Goal: Information Seeking & Learning: Learn about a topic

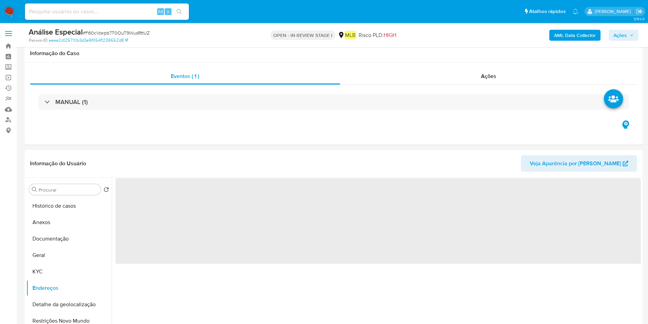
select select "10"
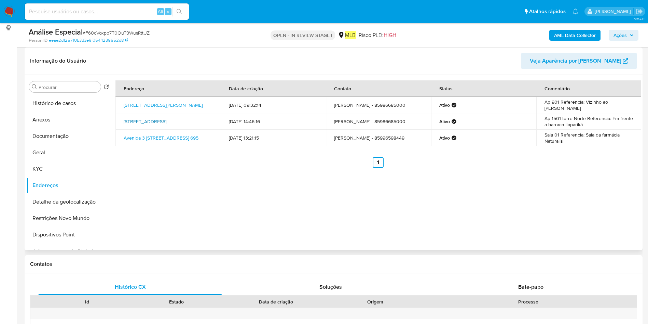
drag, startPoint x: 124, startPoint y: 117, endPoint x: 184, endPoint y: 121, distance: 59.7
click at [184, 121] on td "Rua Embratel 20, Fortaleza, Ceará, 60182508, Brasil 20" at bounding box center [168, 121] width 105 height 16
copy link "Rua Embratel 20, Fortaleza,"
drag, startPoint x: 123, startPoint y: 132, endPoint x: 177, endPoint y: 139, distance: 54.1
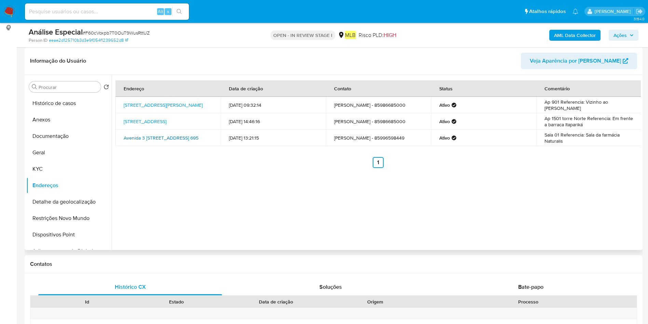
click at [177, 139] on td "Avenida 3 Avenida 695, Balneário Camboriú, Santa Catarina, 88330087, Brasil 695" at bounding box center [168, 138] width 105 height 16
copy link "Avenida 3 Avenida 695, Balneário Camboriú, Santa Catarina"
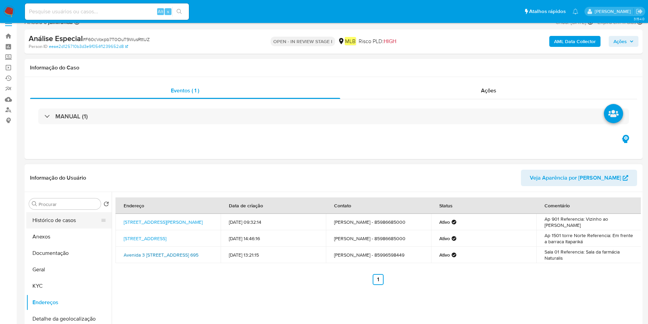
scroll to position [0, 0]
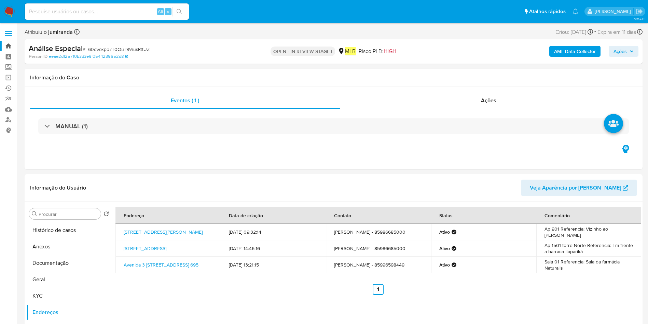
click at [9, 49] on link "Bandeja" at bounding box center [40, 46] width 81 height 11
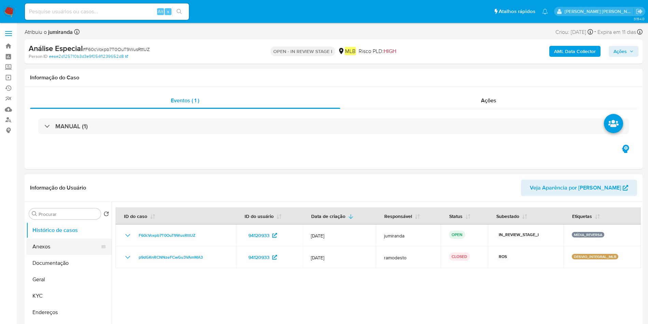
click at [70, 243] on button "Anexos" at bounding box center [66, 246] width 80 height 16
select select "10"
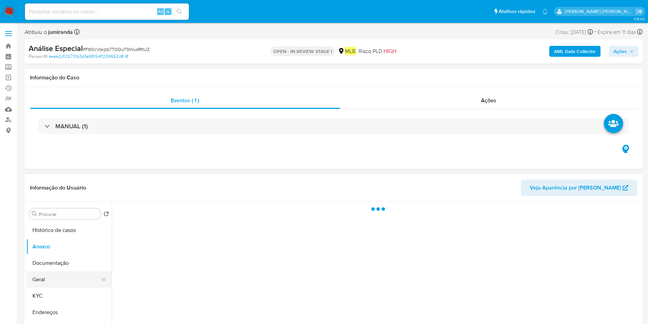
click at [66, 276] on button "Geral" at bounding box center [66, 279] width 80 height 16
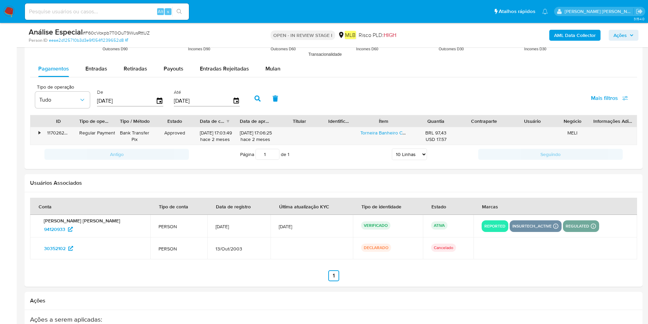
scroll to position [718, 0]
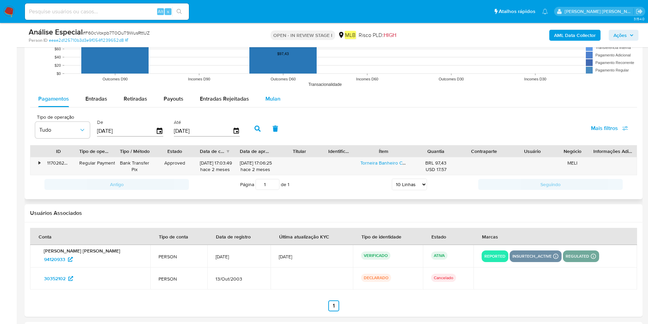
click at [262, 94] on button "Mulan" at bounding box center [272, 99] width 31 height 16
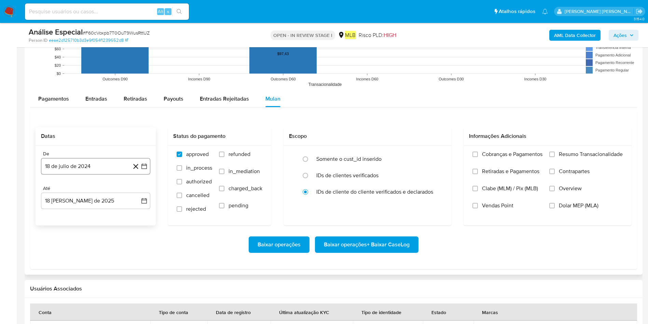
click at [91, 166] on button "18 de julio de 2024" at bounding box center [95, 166] width 109 height 16
click at [106, 186] on div "julio 2024 julio 2024 lun lunes mar martes mié miércoles jue jueves vie viernes…" at bounding box center [95, 230] width 109 height 108
click at [101, 193] on span "julio 2024" at bounding box center [93, 190] width 26 height 7
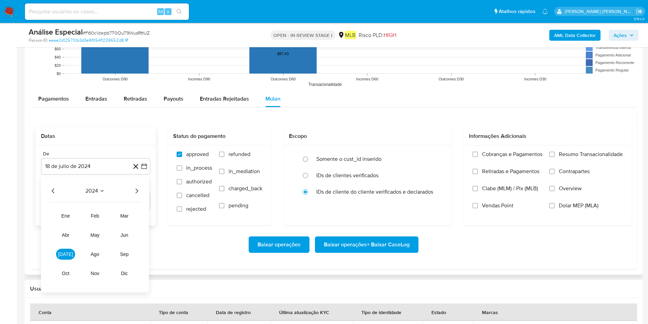
click at [139, 192] on icon "Año siguiente" at bounding box center [137, 191] width 8 height 8
click at [94, 233] on span "may" at bounding box center [95, 234] width 9 height 5
click at [99, 212] on button "1" at bounding box center [95, 216] width 11 height 11
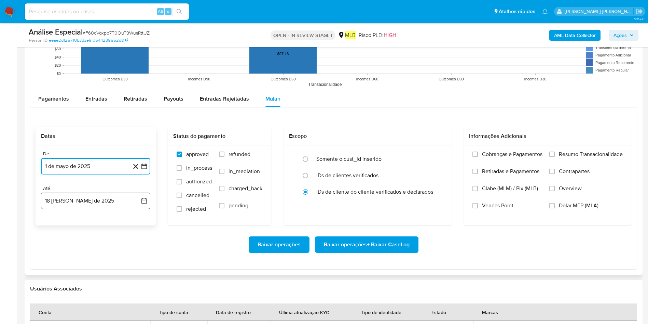
click at [117, 195] on button "18 [PERSON_NAME] de 2025" at bounding box center [95, 200] width 109 height 16
click at [139, 278] on button "17" at bounding box center [136, 277] width 11 height 11
click at [585, 151] on span "Resumo Transacionalidade" at bounding box center [591, 154] width 64 height 7
click at [555, 151] on input "Resumo Transacionalidade" at bounding box center [552, 153] width 5 height 5
click at [382, 243] on span "Baixar operações + Baixar CaseLog" at bounding box center [367, 244] width 86 height 15
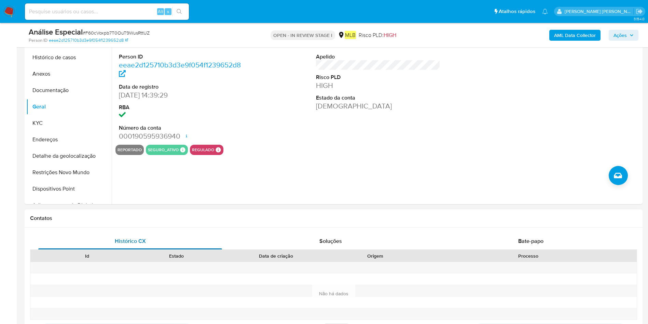
scroll to position [154, 0]
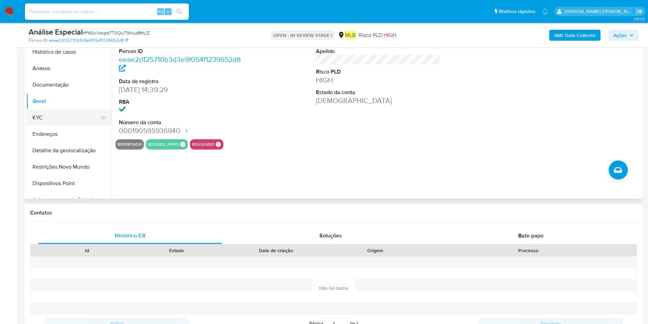
click at [50, 121] on button "KYC" at bounding box center [66, 117] width 80 height 16
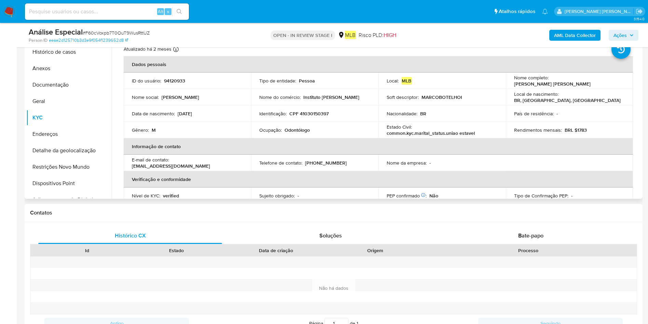
click at [292, 127] on td "Ocupação : Odontólogo" at bounding box center [314, 130] width 127 height 16
click at [292, 127] on p "Odontólogo" at bounding box center [297, 130] width 25 height 6
click at [292, 129] on p "Odontólogo" at bounding box center [297, 130] width 25 height 6
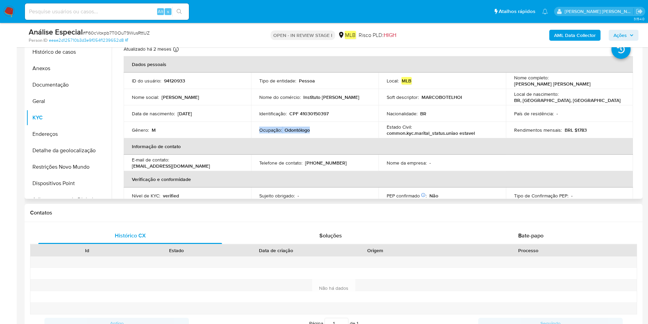
copy div "Ocupação : Odontólogo"
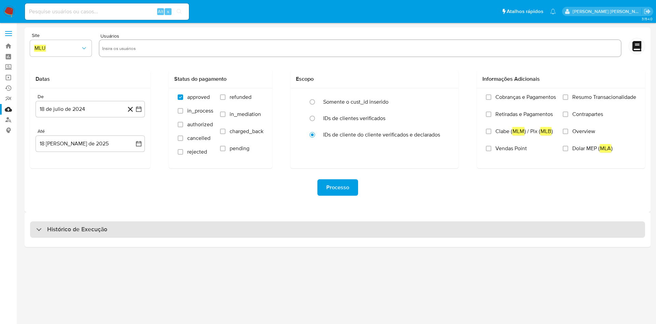
click at [238, 226] on div "Histórico de Execução" at bounding box center [337, 229] width 615 height 16
select select "10"
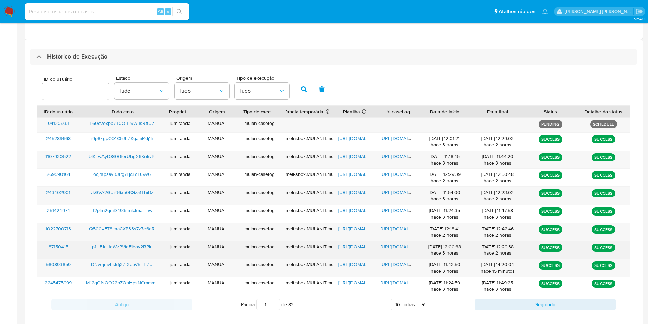
scroll to position [183, 0]
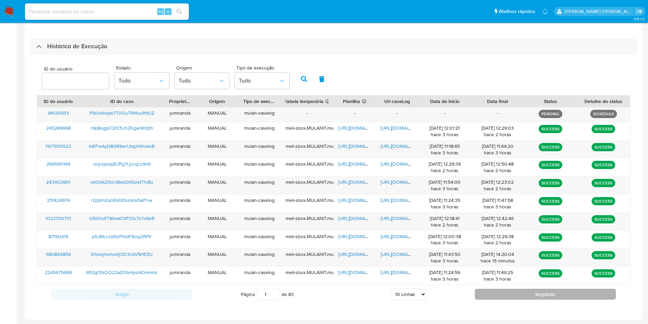
click at [499, 291] on button "Seguindo" at bounding box center [545, 293] width 141 height 11
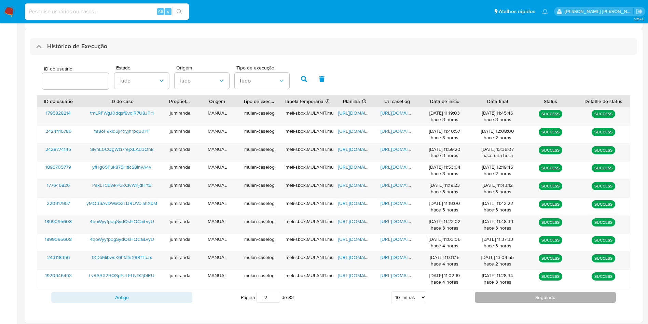
click at [499, 291] on div "Antigo Página 2 de 83 5 Linhas 10 Linhas 20 Linhas 25 Linhas 50 Linhas 100 Linh…" at bounding box center [334, 297] width 594 height 18
click at [498, 300] on button "Seguindo" at bounding box center [545, 297] width 141 height 11
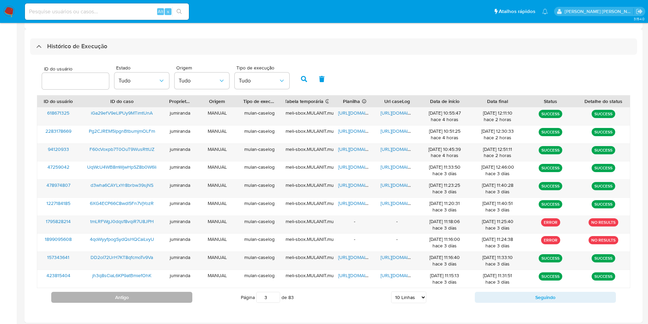
click at [167, 294] on button "Antigo" at bounding box center [121, 297] width 141 height 11
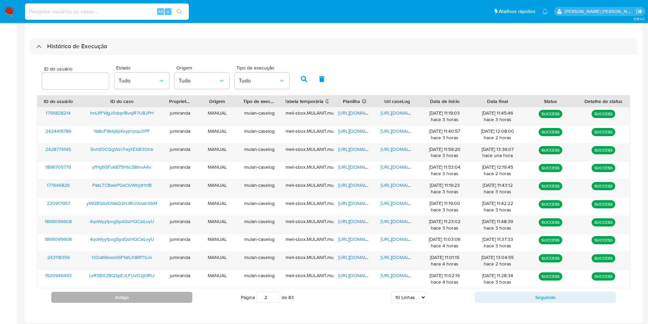
click at [168, 294] on button "Antigo" at bounding box center [121, 297] width 141 height 11
type input "1"
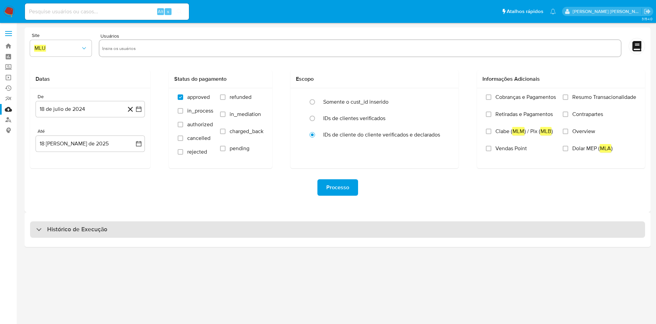
click at [303, 235] on div "Histórico de Execução" at bounding box center [337, 229] width 615 height 16
select select "10"
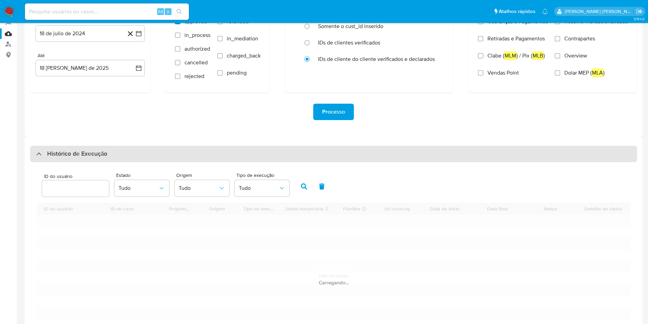
scroll to position [103, 0]
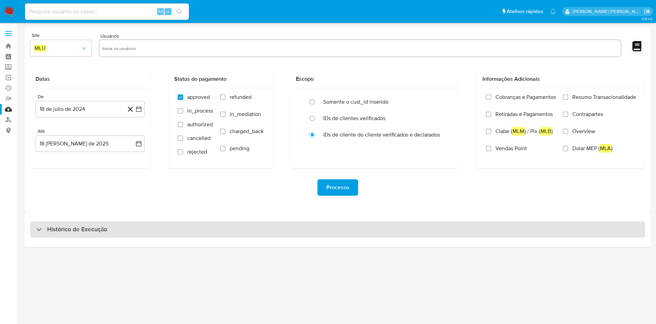
click at [82, 238] on div "Histórico de Execução" at bounding box center [338, 229] width 626 height 35
click at [94, 231] on h3 "Histórico de Execução" at bounding box center [77, 229] width 60 height 8
select select "10"
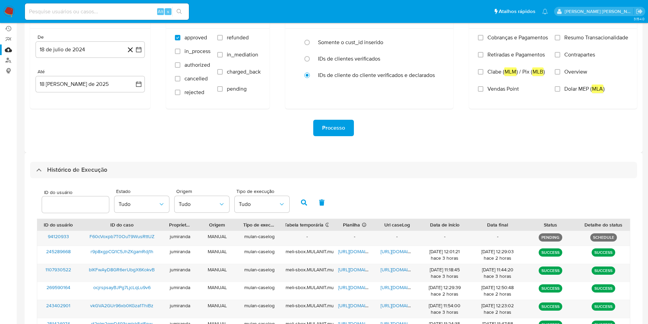
scroll to position [103, 0]
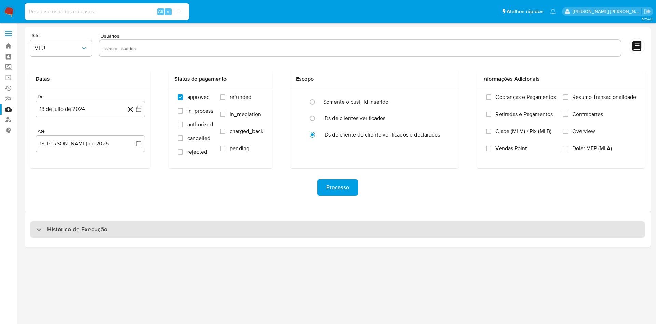
click at [303, 237] on div "Histórico de Execução" at bounding box center [337, 229] width 615 height 16
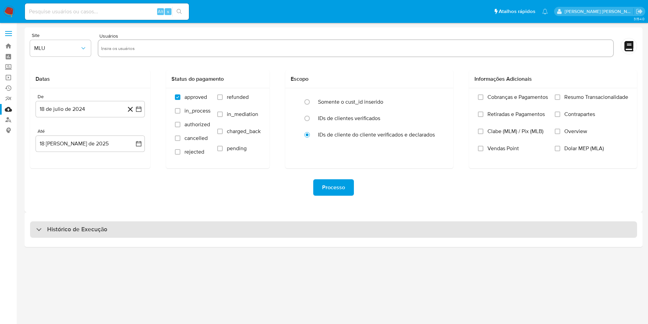
select select "10"
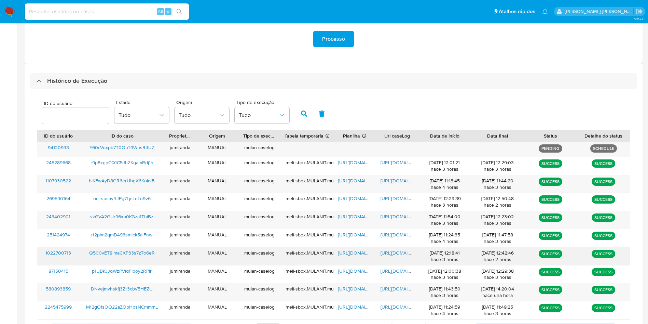
scroll to position [183, 0]
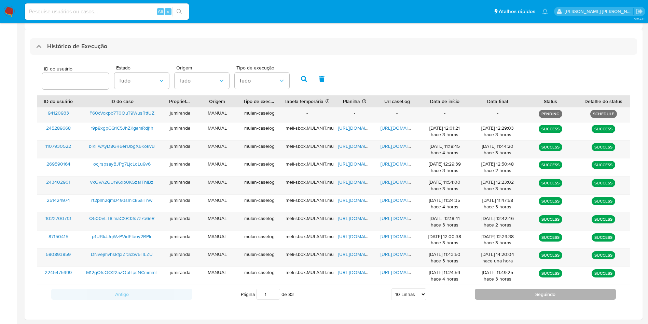
click at [506, 294] on button "Seguindo" at bounding box center [545, 293] width 141 height 11
type input "2"
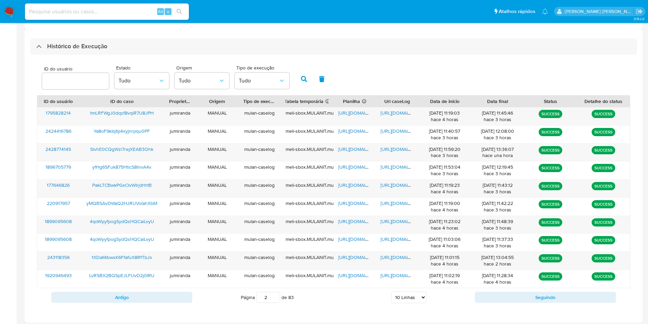
click at [506, 292] on button "Seguindo" at bounding box center [545, 297] width 141 height 11
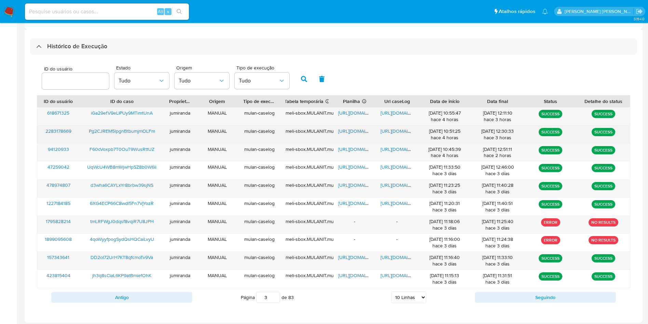
click at [356, 133] on span "https://docs.google.com/spreadsheets/d/1PW2pnvATb3T2M7D56lM0Awu5dW6mAVJ1m5tLfPZ…" at bounding box center [361, 130] width 47 height 7
click at [390, 128] on span "https://docs.google.com/document/d/1fZdIY9nEnr_t9RlkeFEYpxKZkWTq4ForLHlo983lGBg…" at bounding box center [404, 130] width 47 height 7
click at [120, 128] on span "Pg2CJREM5lpgnBtbumjmOLFm" at bounding box center [122, 130] width 66 height 7
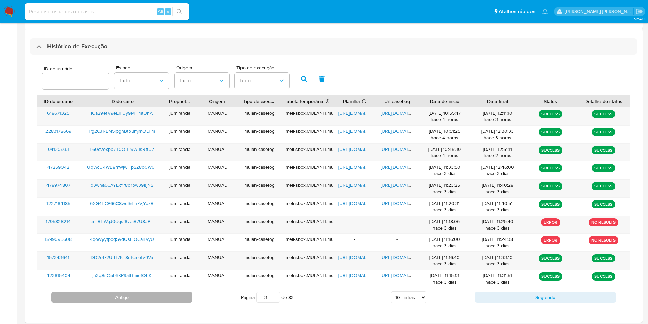
click at [163, 296] on button "Antigo" at bounding box center [121, 297] width 141 height 11
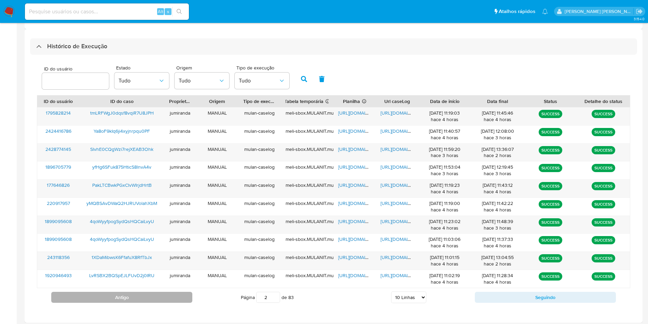
click at [165, 296] on button "Antigo" at bounding box center [121, 297] width 141 height 11
type input "1"
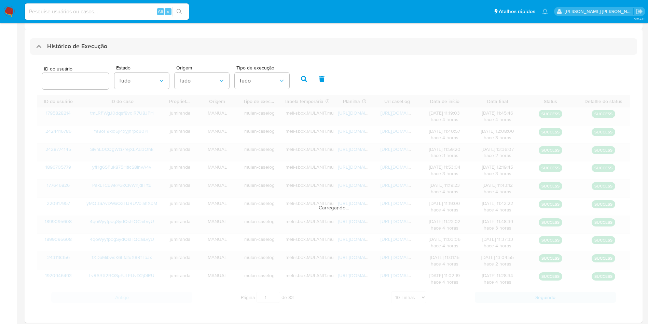
scroll to position [180, 0]
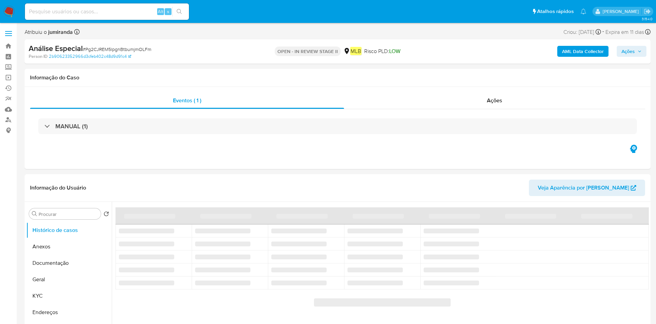
select select "10"
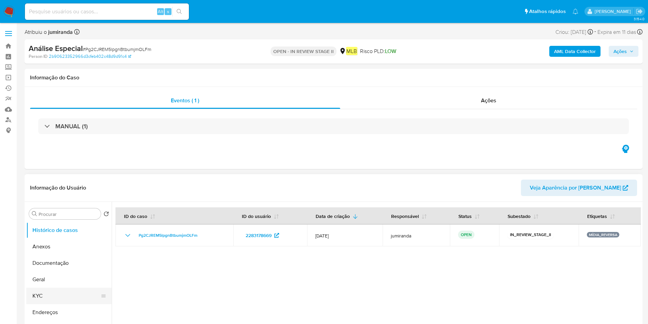
click at [30, 292] on button "KYC" at bounding box center [66, 295] width 80 height 16
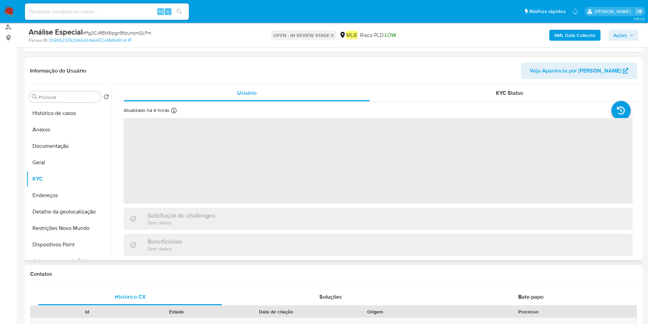
scroll to position [103, 0]
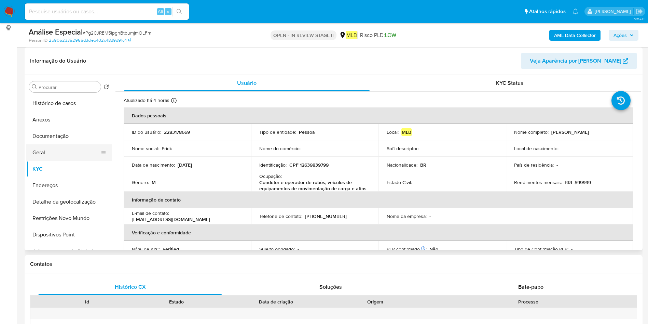
click at [65, 156] on button "Geral" at bounding box center [66, 152] width 80 height 16
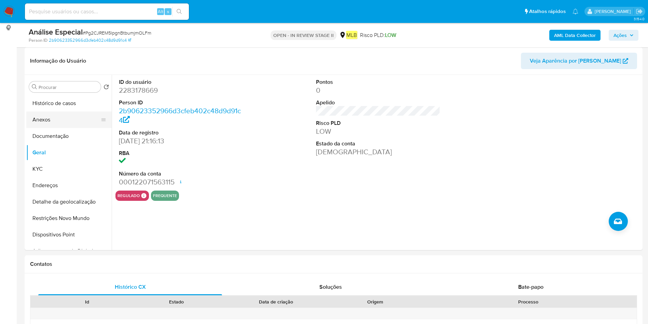
click at [63, 126] on button "Anexos" at bounding box center [66, 119] width 80 height 16
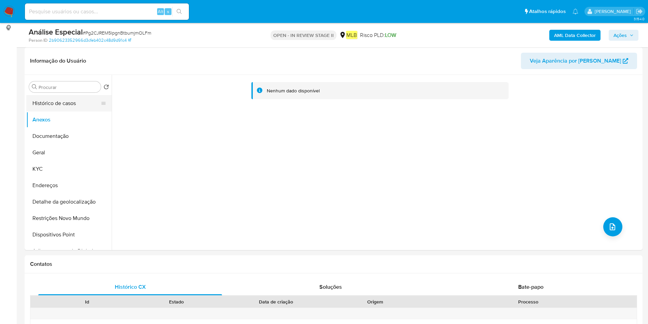
click at [67, 106] on button "Histórico de casos" at bounding box center [66, 103] width 80 height 16
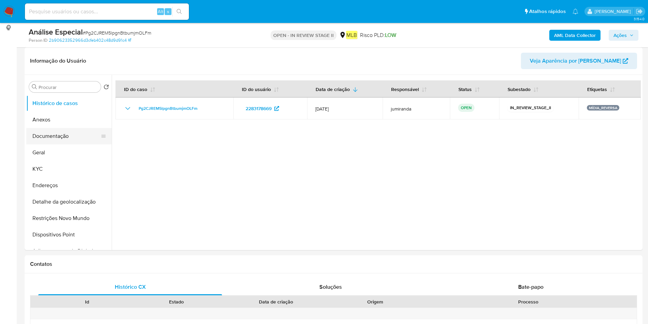
click at [79, 134] on button "Documentação" at bounding box center [66, 136] width 80 height 16
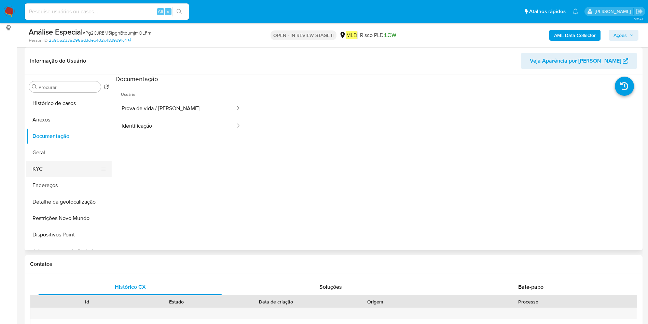
click at [40, 164] on button "KYC" at bounding box center [66, 169] width 80 height 16
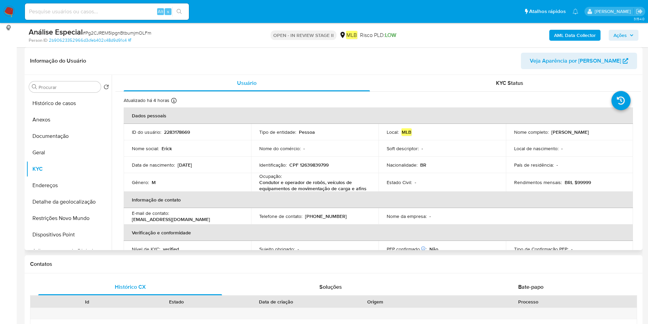
click at [342, 185] on p "Condutor e operador de robôs, veículos de equipamentos de movimentação de carga…" at bounding box center [313, 185] width 108 height 12
copy div "Ocupação : Condutor e operador de robôs, veículos de equipamentos de movimentaç…"
click at [68, 227] on button "Dispositivos Point" at bounding box center [66, 234] width 80 height 16
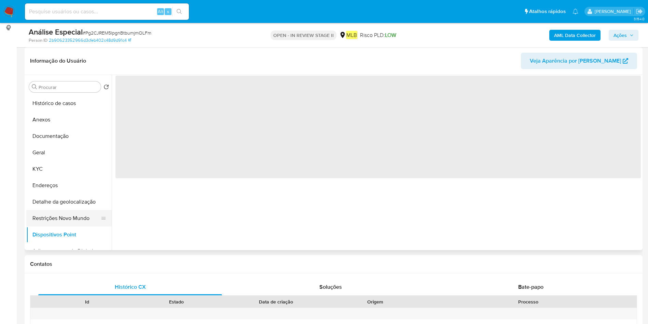
click at [75, 219] on button "Restrições Novo Mundo" at bounding box center [66, 218] width 80 height 16
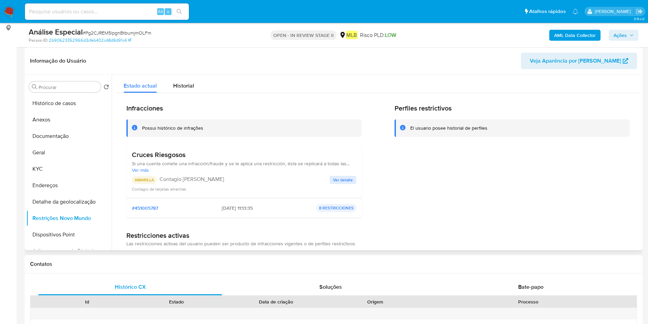
click at [176, 151] on h3 "Cruces Riesgosos" at bounding box center [244, 154] width 225 height 9
click at [174, 154] on h3 "Cruces Riesgosos" at bounding box center [244, 154] width 225 height 9
click at [345, 179] on span "Ver detalle" at bounding box center [343, 179] width 20 height 7
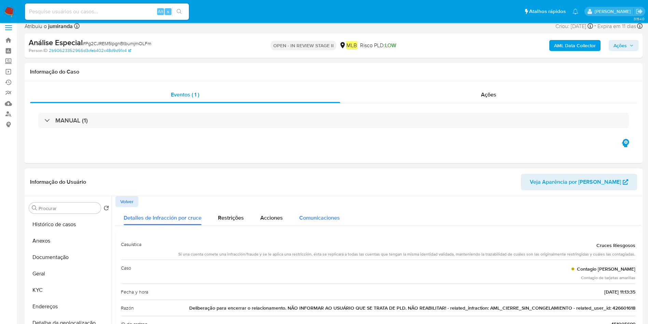
scroll to position [0, 0]
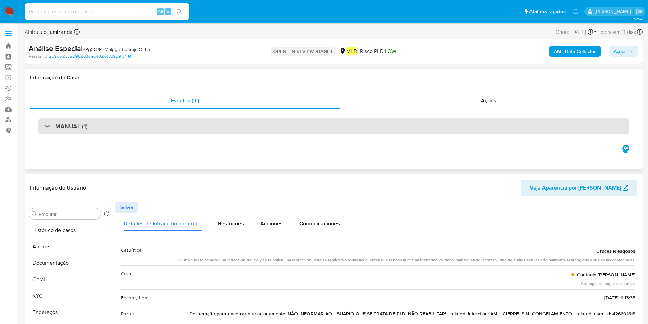
click at [223, 122] on div "MANUAL (1)" at bounding box center [333, 126] width 591 height 16
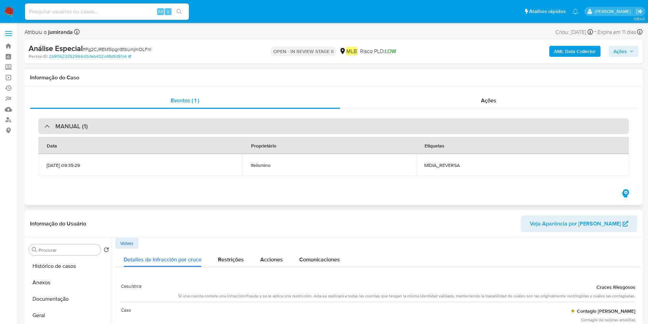
click at [222, 122] on div "MANUAL (1)" at bounding box center [333, 126] width 591 height 16
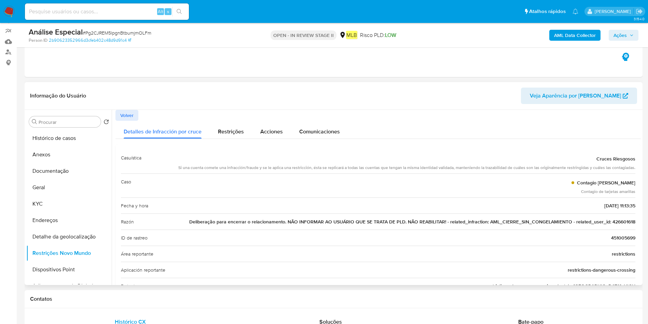
scroll to position [103, 0]
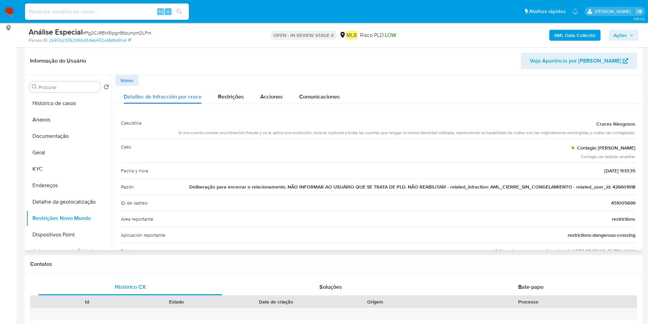
click at [535, 187] on span "Deliberação para encerrar o relacionamento. NÃO INFORMAR AO USUÁRIO QUE SE TRAT…" at bounding box center [412, 186] width 446 height 7
click at [578, 187] on span "Deliberação para encerrar o relacionamento. NÃO INFORMAR AO USUÁRIO QUE SE TRAT…" at bounding box center [412, 186] width 446 height 7
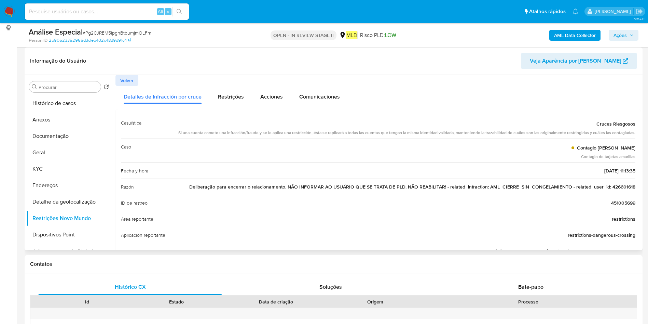
click at [578, 187] on span "Deliberação para encerrar o relacionamento. NÃO INFORMAR AO USUÁRIO QUE SE TRAT…" at bounding box center [412, 186] width 446 height 7
click at [71, 135] on button "Documentação" at bounding box center [66, 136] width 80 height 16
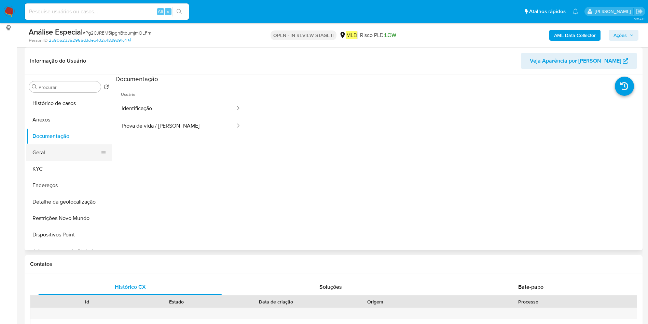
click at [39, 150] on button "Geral" at bounding box center [66, 152] width 80 height 16
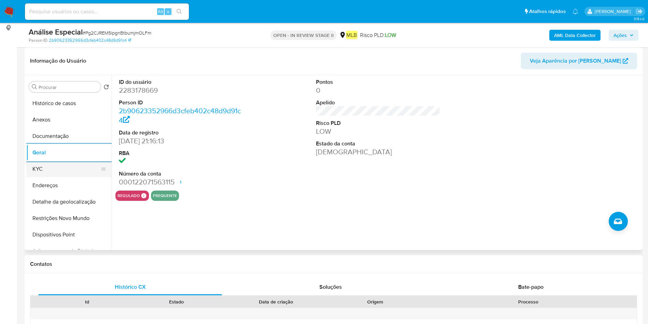
click at [79, 171] on button "KYC" at bounding box center [66, 169] width 80 height 16
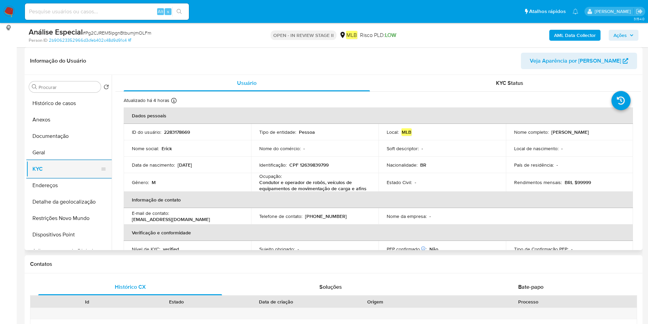
click at [40, 173] on button "KYC" at bounding box center [66, 169] width 80 height 16
click at [43, 185] on button "Endereços" at bounding box center [66, 185] width 80 height 16
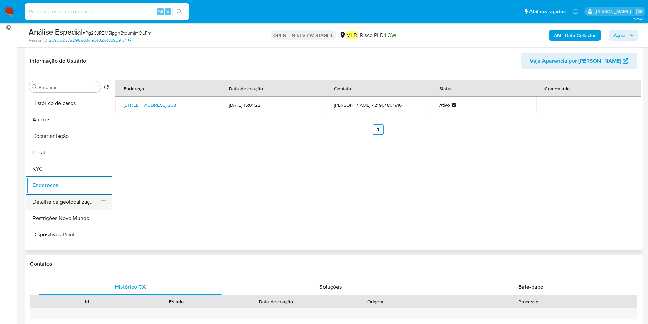
click at [80, 193] on button "Detalhe da geolocalização" at bounding box center [66, 201] width 80 height 16
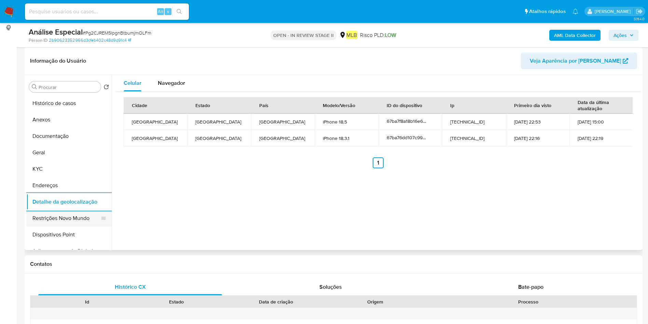
click at [71, 213] on button "Restrições Novo Mundo" at bounding box center [66, 218] width 80 height 16
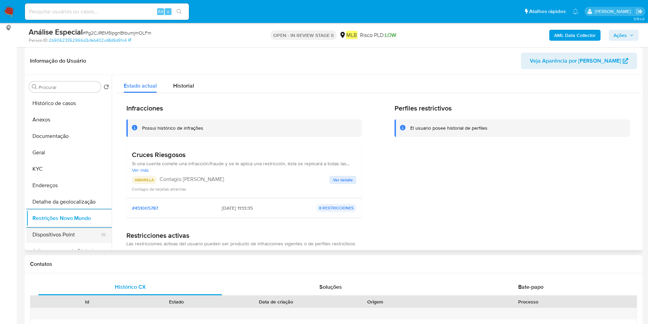
drag, startPoint x: 84, startPoint y: 227, endPoint x: 435, endPoint y: 199, distance: 352.1
click at [85, 227] on button "Dispositivos Point" at bounding box center [68, 234] width 85 height 16
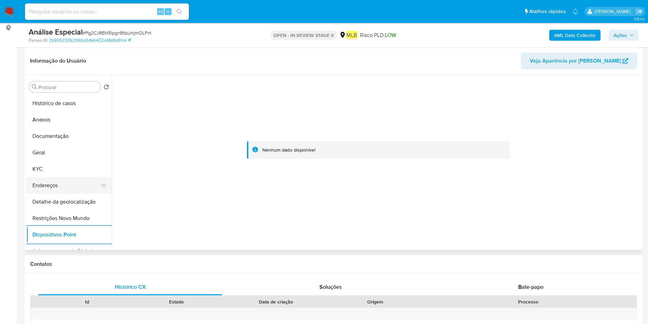
click at [55, 187] on button "Endereços" at bounding box center [66, 185] width 80 height 16
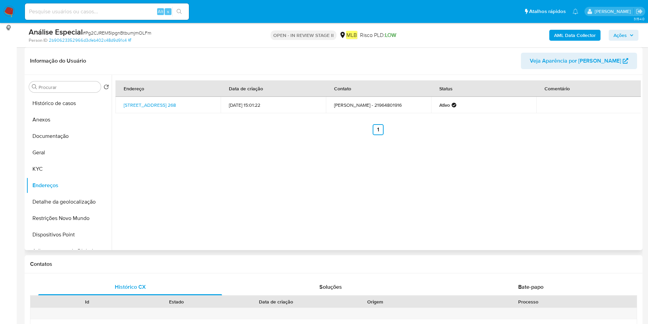
drag, startPoint x: 139, startPoint y: 106, endPoint x: 201, endPoint y: 106, distance: 61.9
click at [197, 104] on td "Rua Damocles 268, Rio De Janeiro, Rio De Janeiro, 22780700, Brasil 268" at bounding box center [168, 105] width 105 height 16
copy link "Rua Damocles 268, Rio De Janeiro"
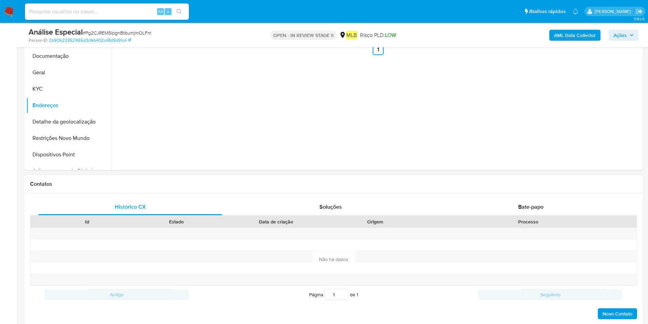
scroll to position [205, 0]
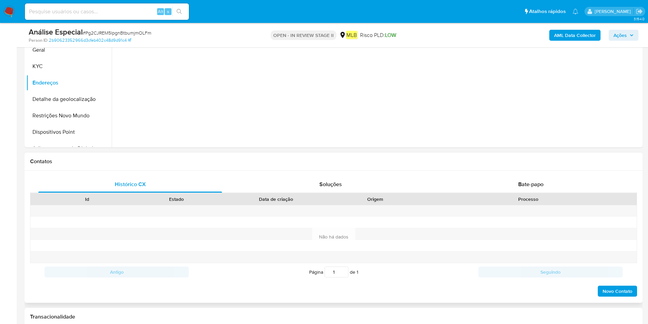
click at [553, 196] on div "Processo" at bounding box center [528, 198] width 207 height 7
click at [550, 185] on div "Bate-papo" at bounding box center [531, 184] width 184 height 16
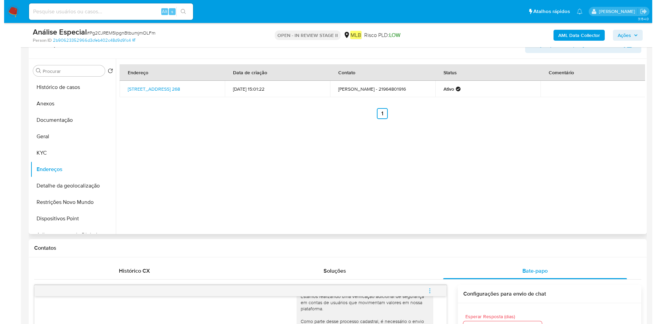
scroll to position [103, 0]
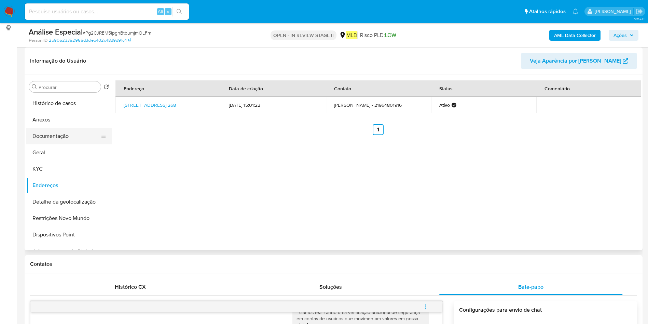
click at [60, 130] on button "Documentação" at bounding box center [66, 136] width 80 height 16
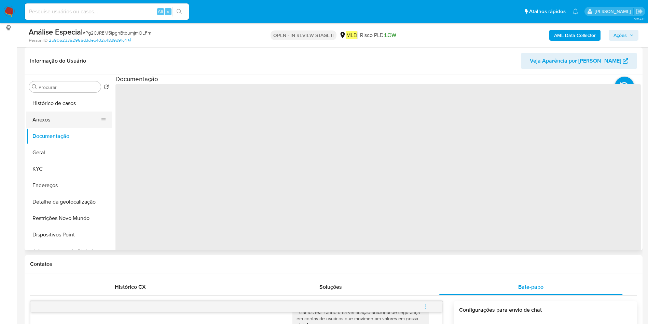
click at [62, 123] on button "Anexos" at bounding box center [66, 119] width 80 height 16
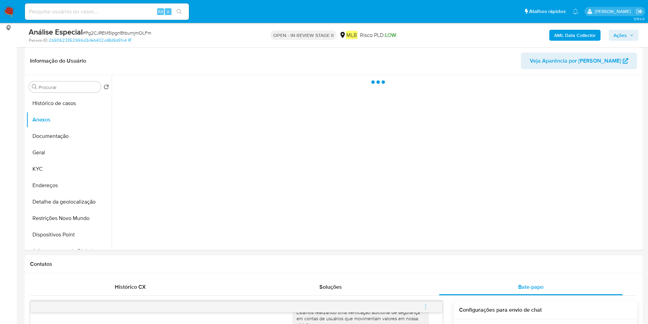
click at [553, 36] on button "AML Data Collector" at bounding box center [575, 35] width 51 height 11
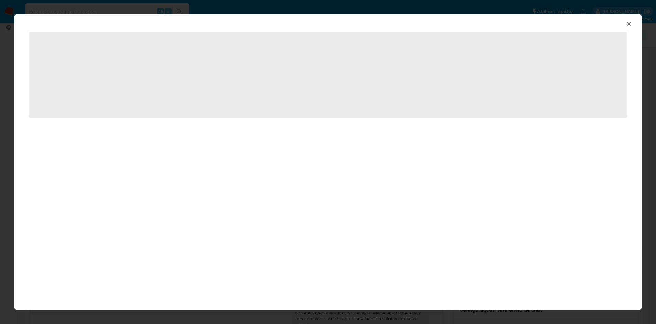
click at [263, 74] on span "‌" at bounding box center [328, 74] width 599 height 85
click at [288, 64] on span "‌" at bounding box center [328, 74] width 599 height 85
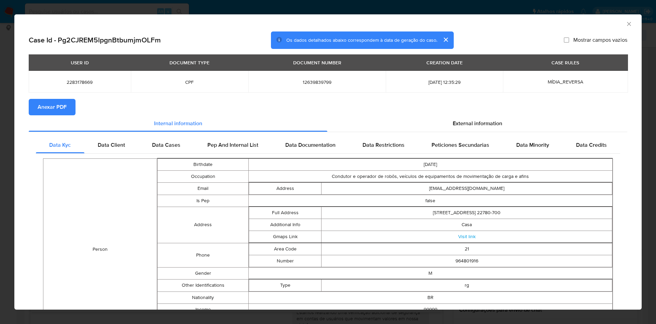
click at [58, 109] on span "Anexar PDF" at bounding box center [52, 106] width 29 height 15
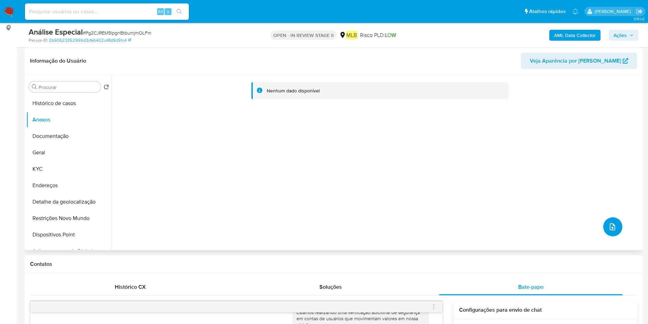
click at [609, 224] on span "upload-file" at bounding box center [613, 226] width 8 height 8
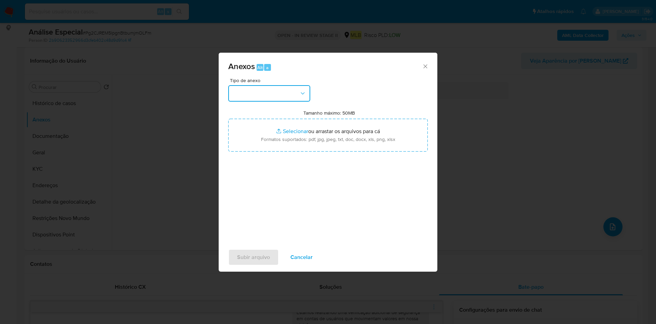
drag, startPoint x: 278, startPoint y: 99, endPoint x: 284, endPoint y: 101, distance: 6.2
click at [278, 98] on button "button" at bounding box center [269, 93] width 82 height 16
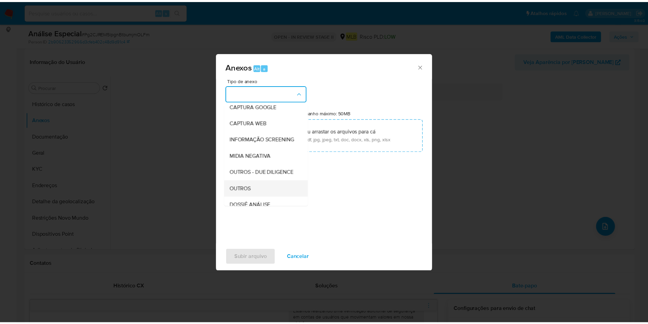
scroll to position [105, 0]
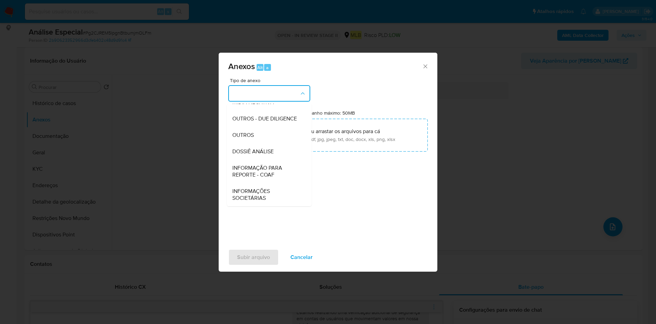
drag, startPoint x: 278, startPoint y: 136, endPoint x: 315, endPoint y: 115, distance: 43.0
click at [277, 136] on div "OUTROS" at bounding box center [267, 135] width 70 height 16
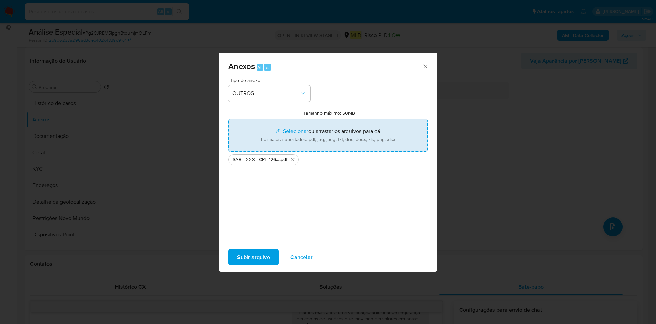
type input "C:\fakepath\Mulan 2283178669_2025_08_18_11_26_16.xlsx"
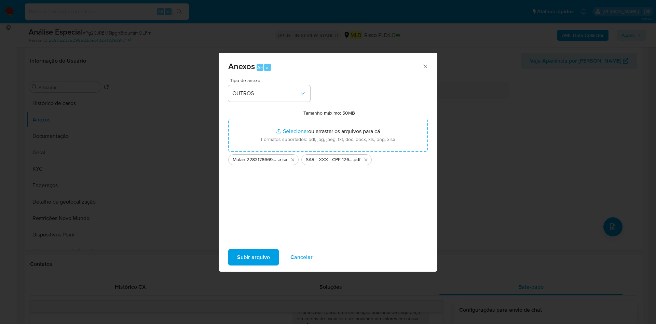
click at [260, 256] on span "Subir arquivo" at bounding box center [253, 256] width 33 height 15
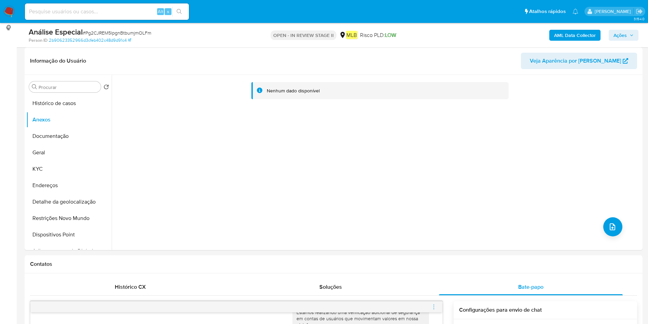
click at [629, 41] on div "AML Data Collector Ações" at bounding box center [538, 35] width 202 height 16
click at [630, 33] on span "Ações" at bounding box center [624, 35] width 20 height 10
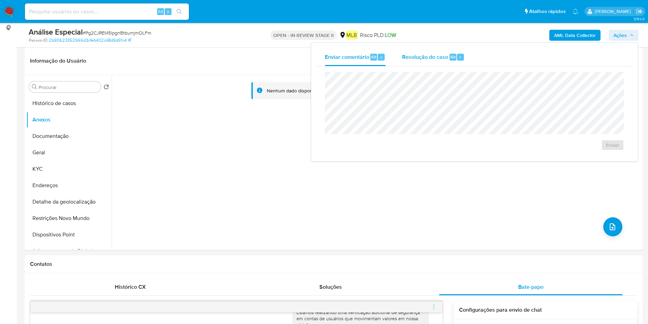
click at [438, 61] on div "Resolução do caso Alt r" at bounding box center [433, 57] width 63 height 18
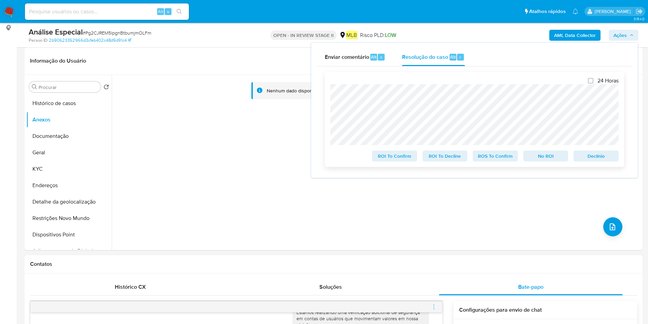
click at [512, 160] on span "ROS To Confirm" at bounding box center [496, 156] width 36 height 10
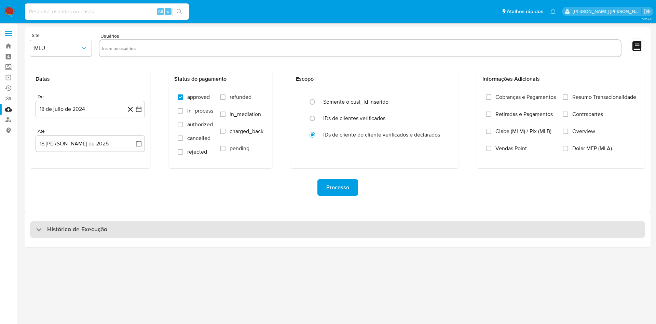
click at [292, 233] on div "Histórico de Execução" at bounding box center [337, 229] width 615 height 16
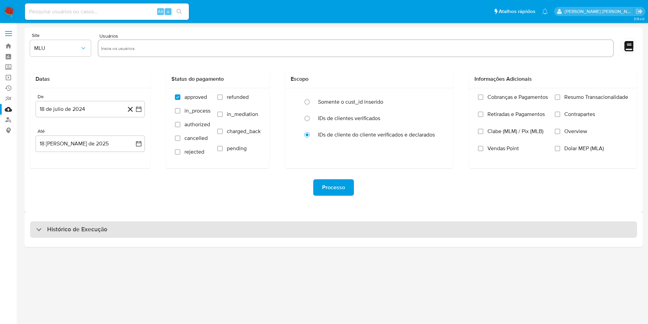
select select "10"
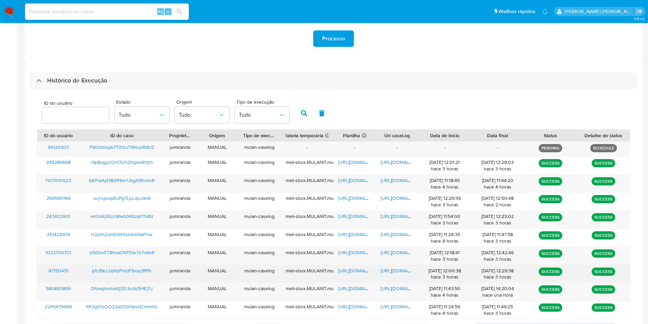
scroll to position [183, 0]
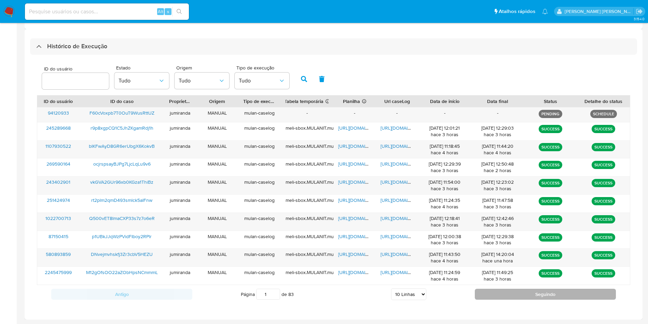
click at [491, 291] on button "Seguindo" at bounding box center [545, 293] width 141 height 11
type input "2"
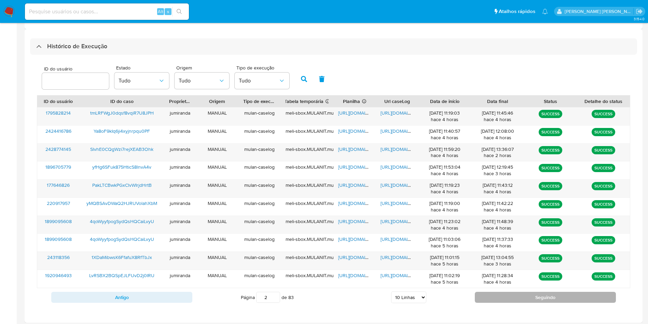
click at [509, 299] on button "Seguindo" at bounding box center [545, 297] width 141 height 11
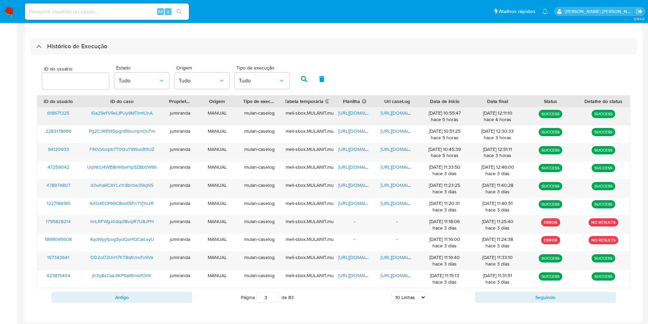
click at [356, 112] on span "https://docs.google.com/spreadsheets/d/1iNuk-fYJlNOZiOI1jQp0gs0YP6nujVk2KJIgz3H…" at bounding box center [361, 112] width 47 height 7
drag, startPoint x: 394, startPoint y: 111, endPoint x: 363, endPoint y: 114, distance: 30.6
click at [394, 110] on span "https://docs.google.com/document/d/1pLH4NlEfI1_O3h3cxroygLIrR8pTvilW-Ukkf18kQd8…" at bounding box center [404, 112] width 47 height 7
drag, startPoint x: 144, startPoint y: 110, endPoint x: 162, endPoint y: 97, distance: 21.8
click at [144, 109] on div "iGa29efV9eLIPUy9MTimtUnA" at bounding box center [122, 116] width 85 height 18
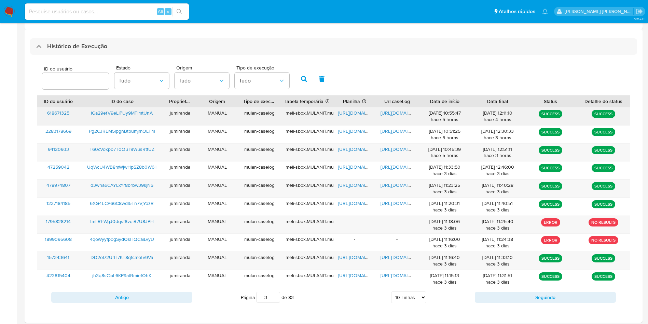
click at [137, 110] on span "iGa29efV9eLIPUy9MTimtUnA" at bounding box center [122, 112] width 62 height 7
click at [132, 296] on button "Antigo" at bounding box center [121, 297] width 141 height 11
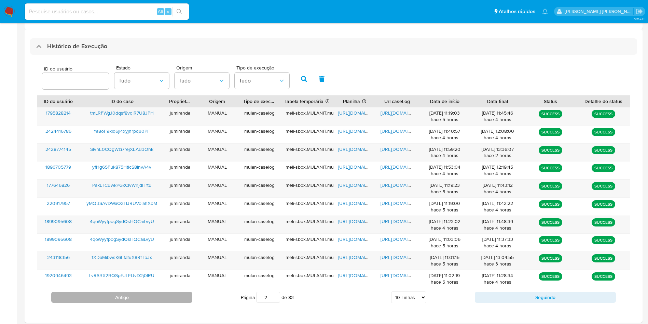
click at [131, 295] on button "Antigo" at bounding box center [121, 297] width 141 height 11
type input "1"
click at [361, 114] on span "https://docs.google.com/spreadsheets/d/1i8rLbFB38gheLX-S58sB4N8Ij2Ya9Fl5Do1MBaG…" at bounding box center [361, 112] width 47 height 7
click at [396, 114] on span "[URL][DOMAIN_NAME]" at bounding box center [404, 112] width 47 height 7
click at [118, 114] on span "F60cVoxpb7T0OuT9WusRttUZ" at bounding box center [122, 112] width 65 height 7
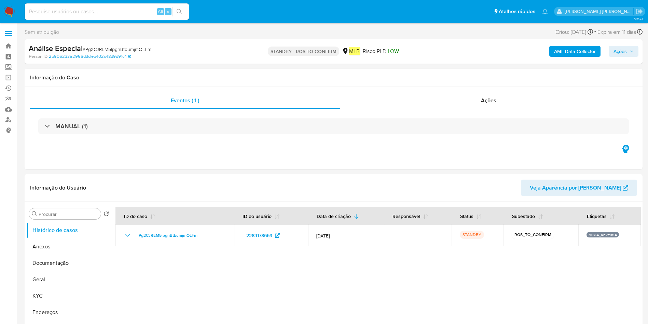
select select "10"
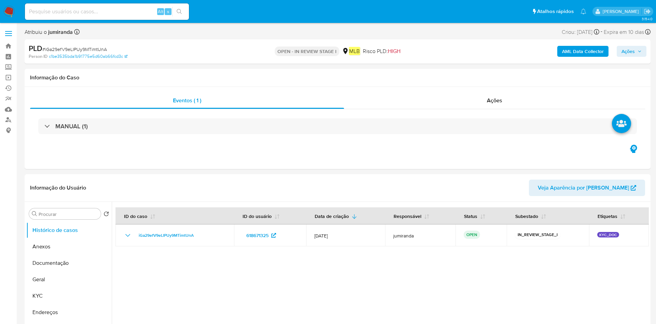
select select "10"
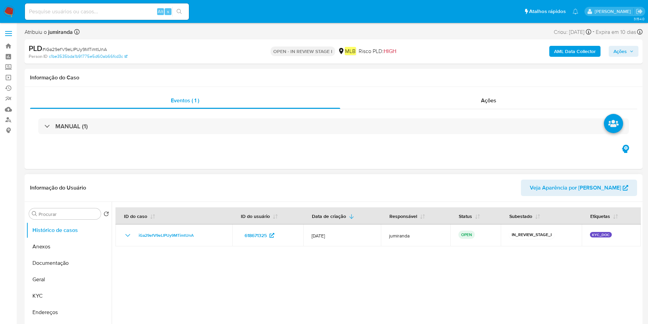
drag, startPoint x: 47, startPoint y: 293, endPoint x: 112, endPoint y: 266, distance: 70.1
click at [48, 293] on button "KYC" at bounding box center [68, 295] width 85 height 16
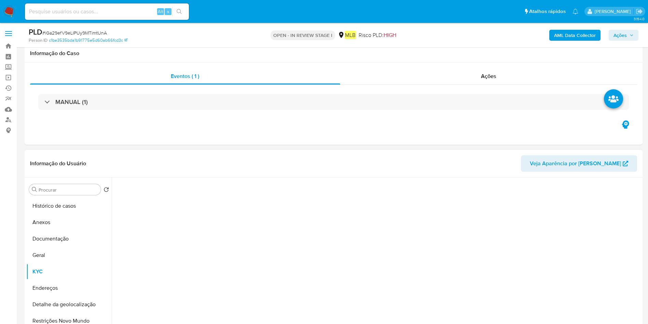
scroll to position [51, 0]
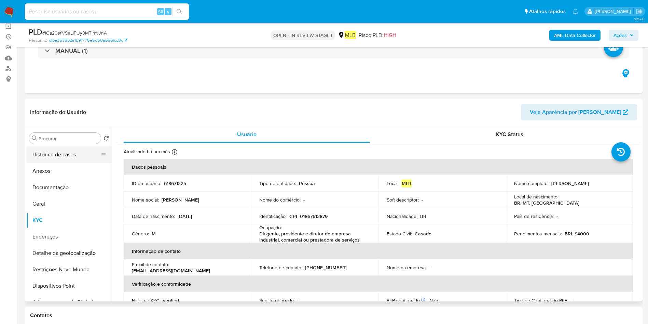
click at [80, 156] on button "Histórico de casos" at bounding box center [66, 154] width 80 height 16
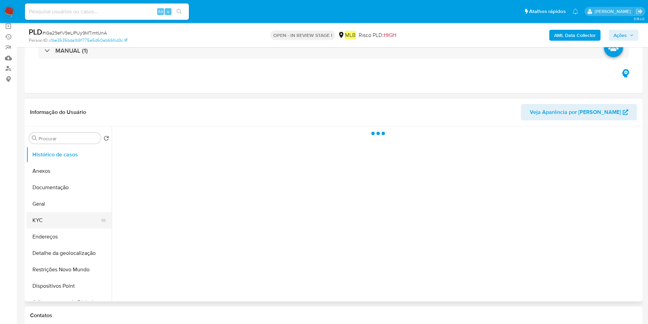
click at [67, 214] on button "KYC" at bounding box center [66, 220] width 80 height 16
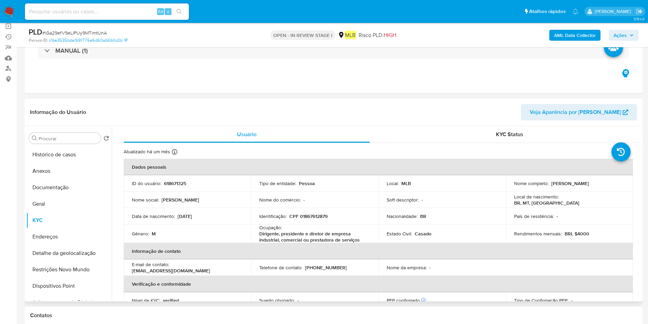
click at [289, 238] on p "Dirigente, presidente e diretor de empresa industrial, comercial ou prestadora …" at bounding box center [313, 236] width 108 height 12
copy div "Ocupação : Dirigente, presidente e diretor de empresa industrial, comercial ou …"
click at [288, 236] on p "Dirigente, presidente e diretor de empresa industrial, comercial ou prestadora …" at bounding box center [313, 236] width 108 height 12
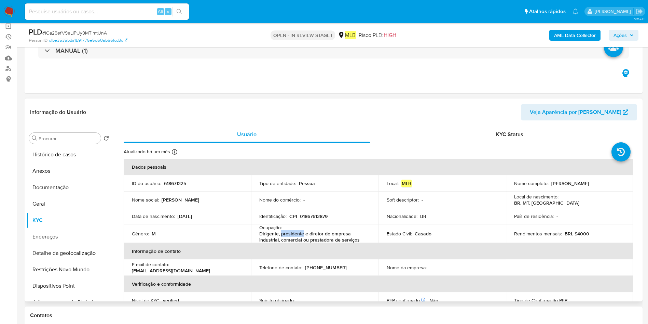
click at [287, 236] on p "Dirigente, presidente e diretor de empresa industrial, comercial ou prestadora …" at bounding box center [313, 236] width 108 height 12
copy div "Ocupação : Dirigente, presidente e diretor de empresa industrial, comercial ou …"
click at [54, 170] on button "Anexos" at bounding box center [66, 171] width 80 height 16
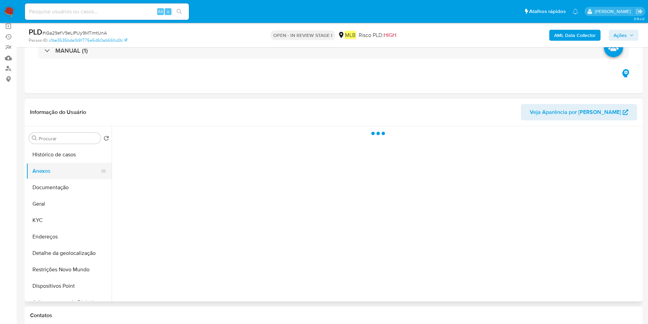
click at [48, 177] on button "Anexos" at bounding box center [66, 171] width 80 height 16
click at [49, 190] on button "Documentação" at bounding box center [66, 187] width 80 height 16
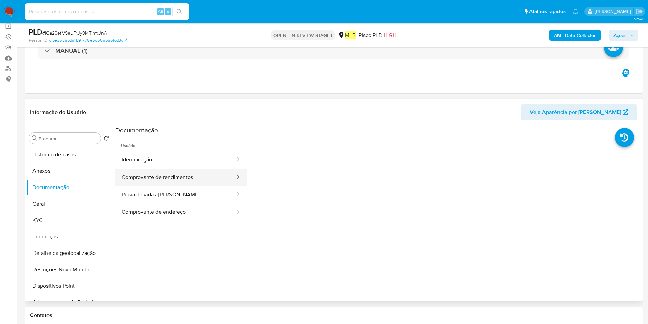
click at [166, 185] on button "Comprovante de rendimentos" at bounding box center [176, 176] width 121 height 17
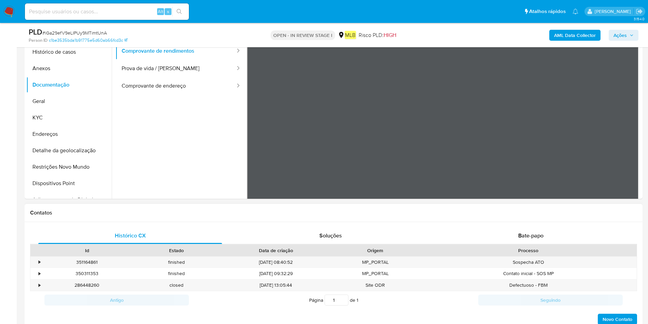
scroll to position [0, 0]
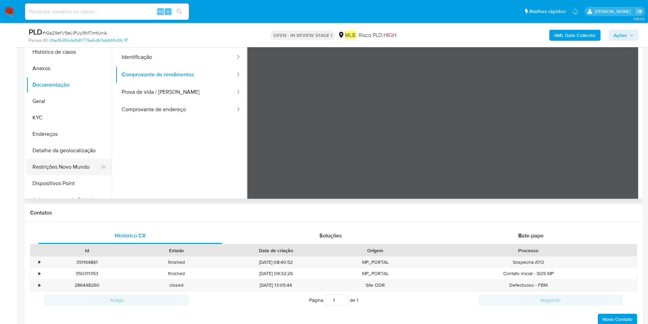
click at [65, 161] on button "Restrições Novo Mundo" at bounding box center [66, 167] width 80 height 16
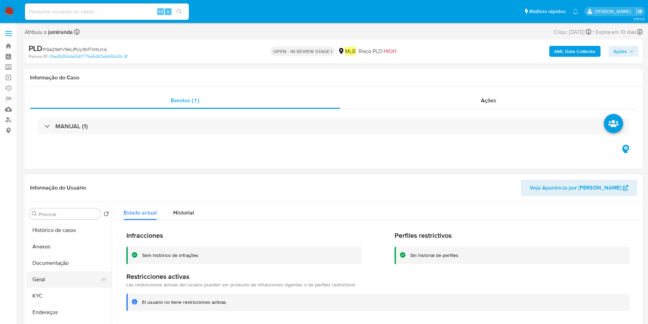
click at [53, 279] on button "Geral" at bounding box center [66, 279] width 80 height 16
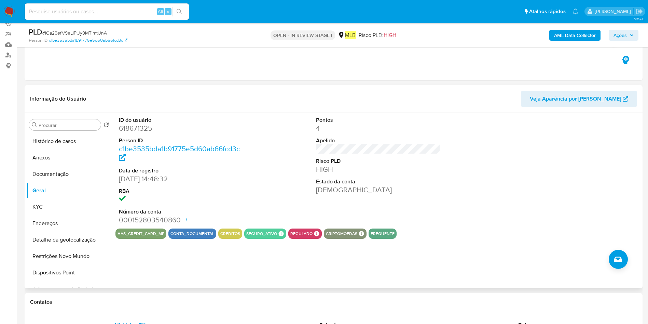
scroll to position [51, 0]
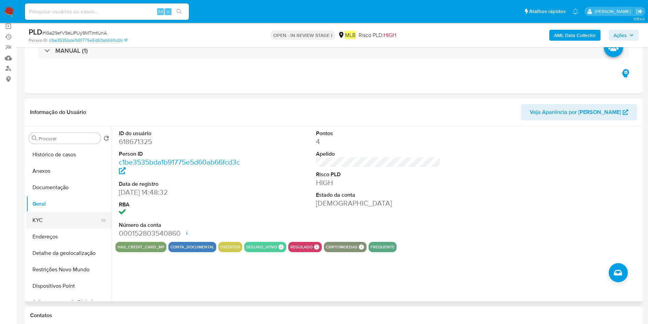
click at [69, 219] on button "KYC" at bounding box center [66, 220] width 80 height 16
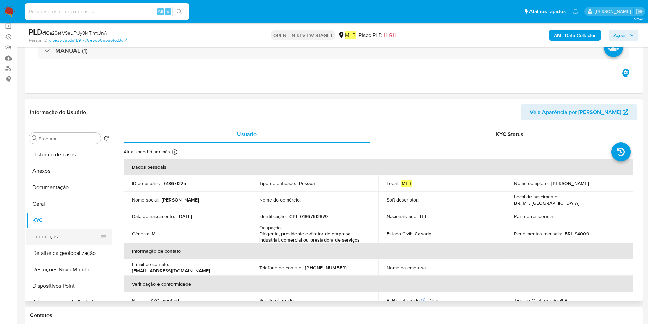
click at [49, 235] on button "Endereços" at bounding box center [66, 236] width 80 height 16
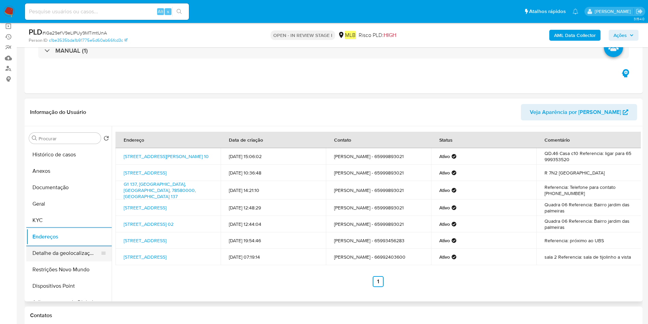
click at [62, 256] on button "Detalhe da geolocalização" at bounding box center [66, 253] width 80 height 16
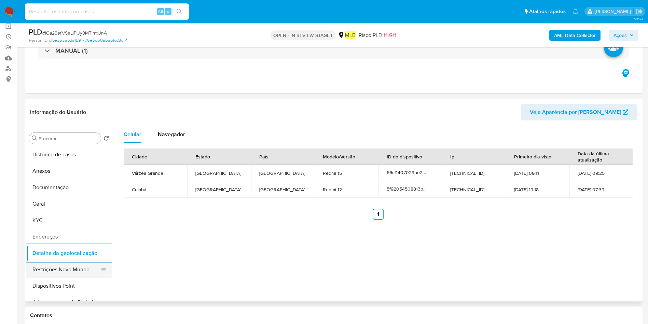
click at [47, 262] on button "Restrições Novo Mundo" at bounding box center [66, 269] width 80 height 16
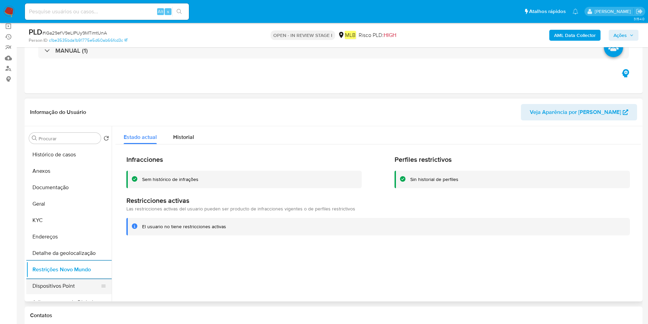
click at [59, 278] on button "Dispositivos Point" at bounding box center [66, 286] width 80 height 16
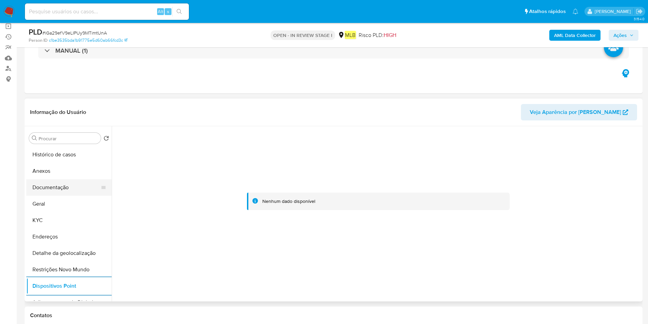
click at [72, 191] on button "Documentação" at bounding box center [66, 187] width 80 height 16
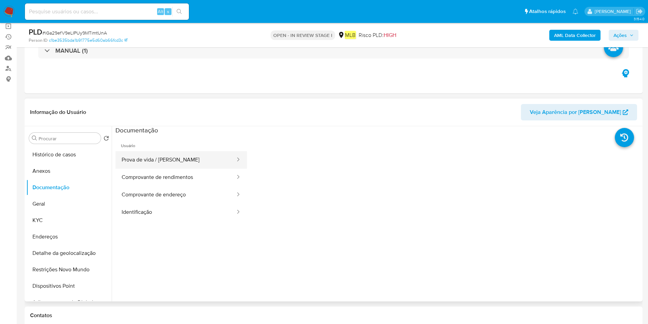
click at [177, 162] on button "Prova de vida / Selfie" at bounding box center [176, 159] width 121 height 17
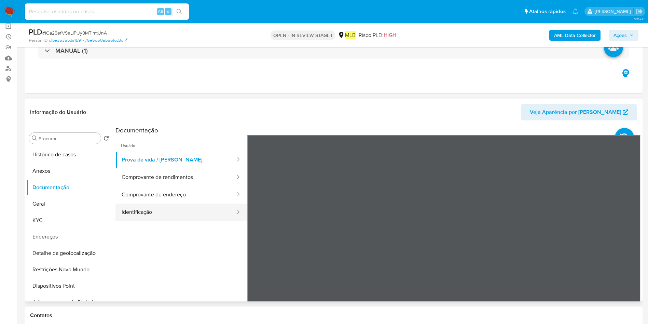
click at [153, 210] on button "Identificação" at bounding box center [176, 211] width 121 height 17
click at [626, 241] on icon at bounding box center [633, 246] width 14 height 14
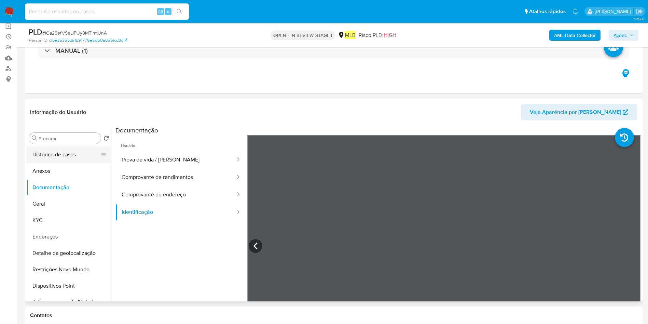
scroll to position [0, 0]
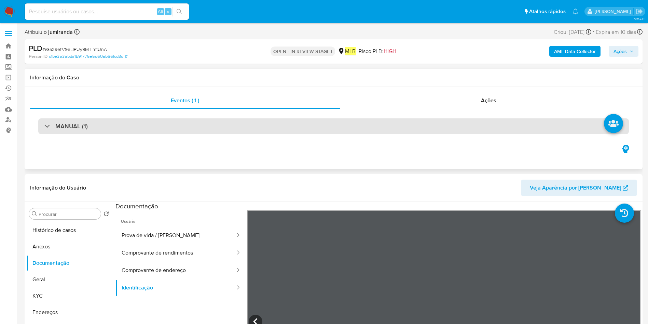
click at [84, 131] on div "MANUAL (1)" at bounding box center [333, 126] width 591 height 16
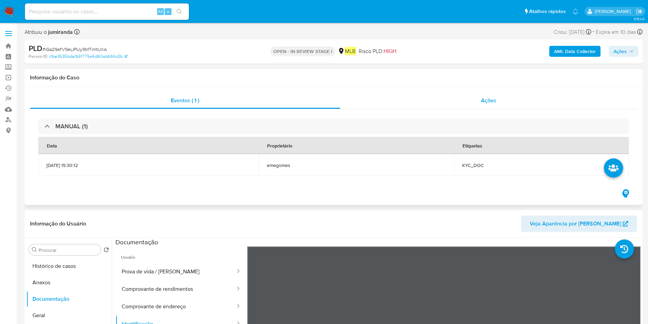
click at [501, 97] on div "Ações" at bounding box center [488, 100] width 297 height 16
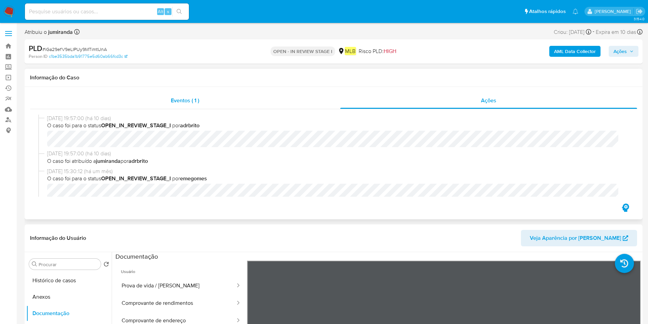
click at [206, 106] on div "Eventos ( 1 )" at bounding box center [185, 100] width 310 height 16
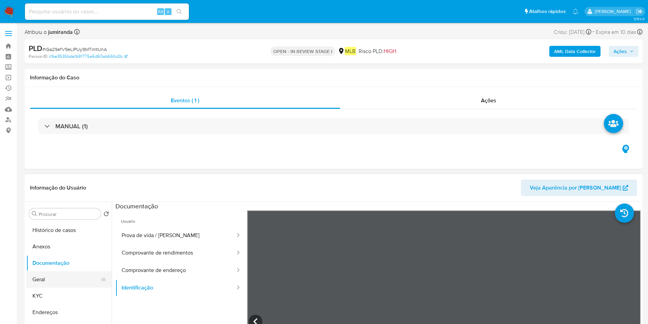
drag, startPoint x: 65, startPoint y: 278, endPoint x: 92, endPoint y: 272, distance: 27.9
click at [65, 277] on button "Geral" at bounding box center [66, 279] width 80 height 16
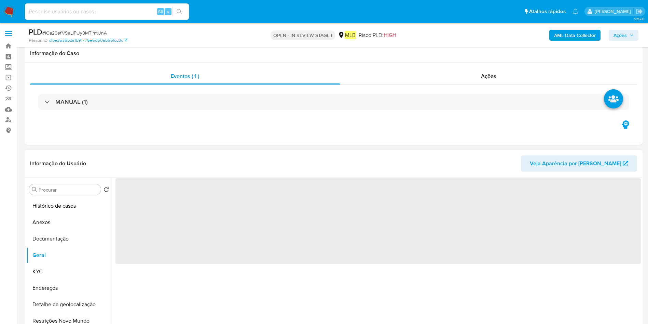
scroll to position [103, 0]
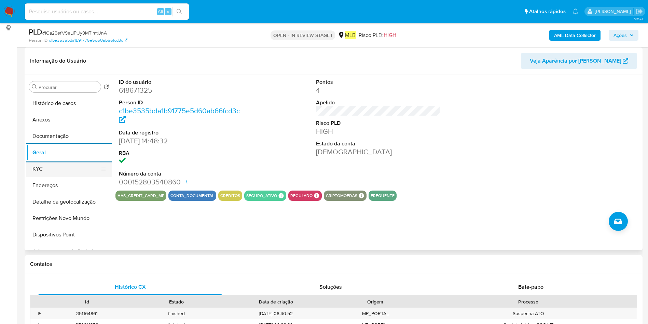
click at [65, 168] on button "KYC" at bounding box center [66, 169] width 80 height 16
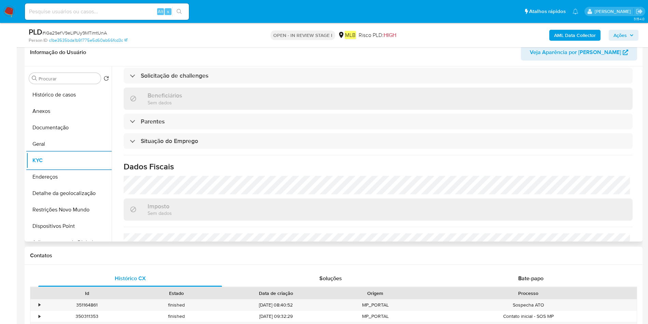
scroll to position [184, 0]
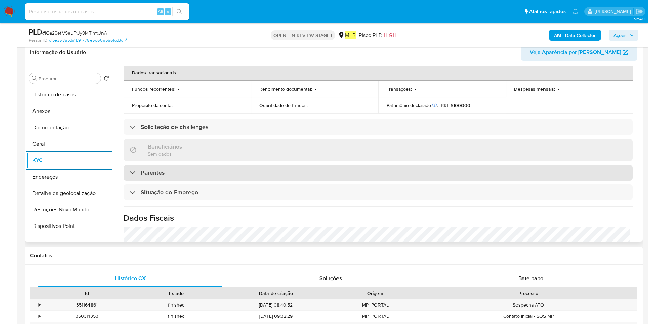
click at [270, 168] on div "Parentes" at bounding box center [378, 173] width 509 height 16
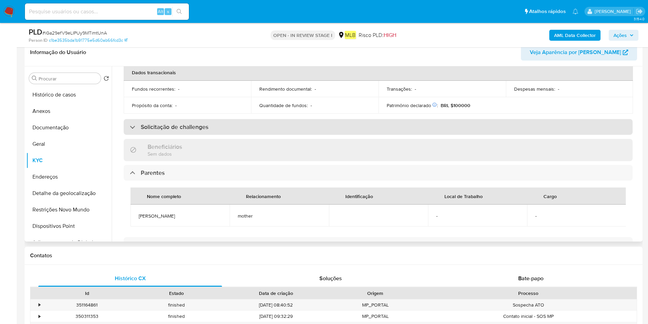
click at [271, 131] on div "Solicitação de challenges" at bounding box center [378, 127] width 509 height 16
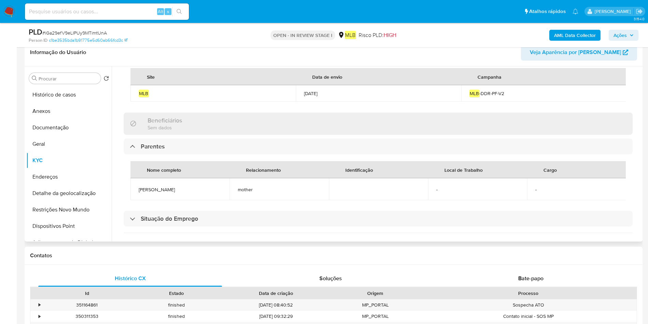
scroll to position [287, 0]
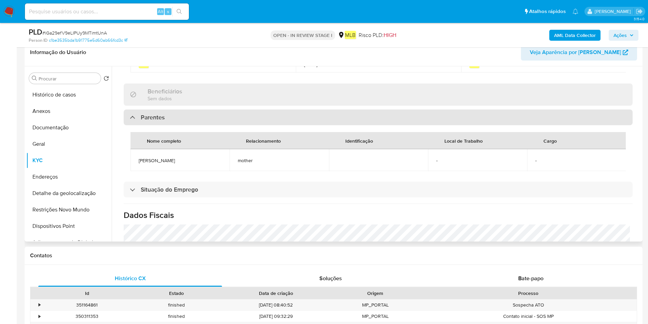
click at [286, 125] on div "Parentes" at bounding box center [378, 117] width 509 height 16
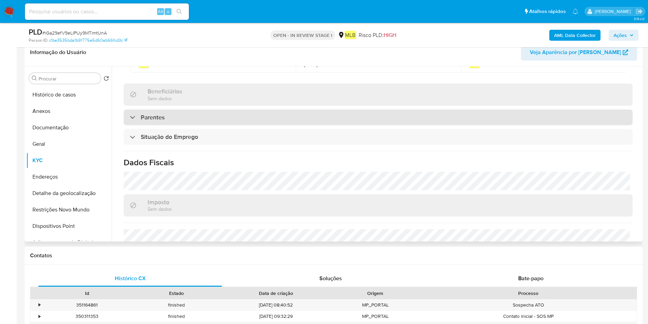
click at [286, 125] on div "Parentes" at bounding box center [378, 117] width 509 height 16
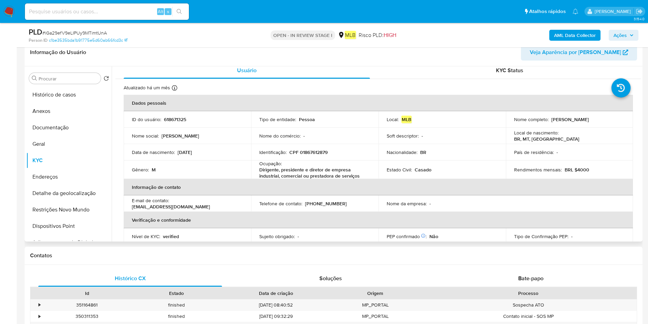
scroll to position [0, 0]
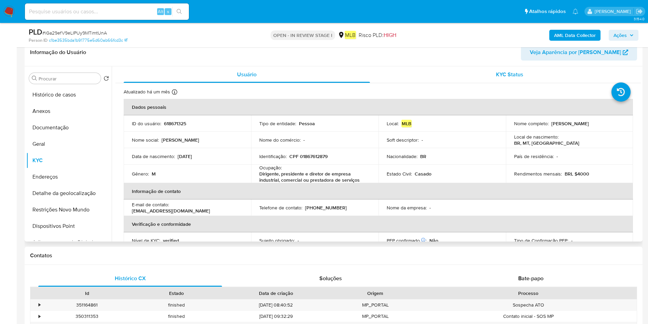
click at [504, 78] on span "KYC Status" at bounding box center [509, 74] width 27 height 8
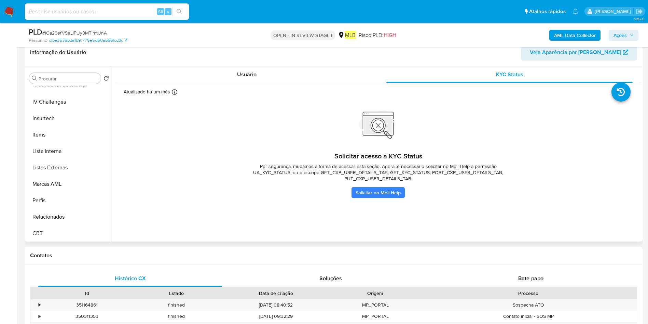
scroll to position [305, 0]
click at [71, 100] on button "IV Challenges" at bounding box center [66, 101] width 80 height 16
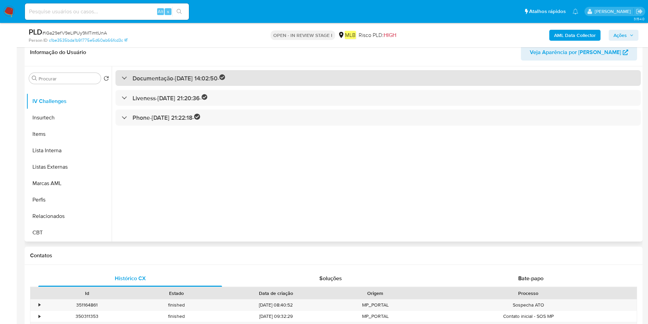
click at [195, 76] on h3 "Documentação - 03/03/2021 14:02:50 -" at bounding box center [179, 78] width 93 height 8
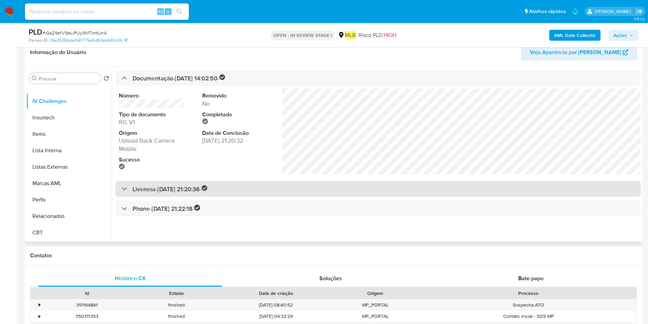
click at [208, 193] on h3 "Liveness - 26/04/2021 21:20:36 -" at bounding box center [170, 189] width 75 height 8
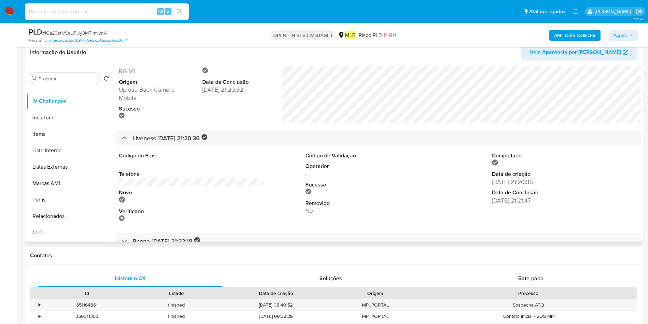
scroll to position [66, 0]
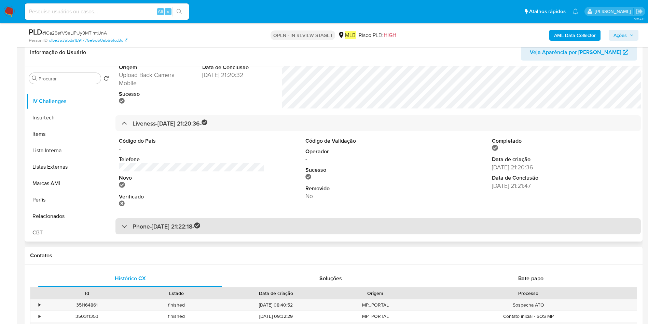
click at [195, 225] on h3 "Phone - 26/04/2021 21:22:18 -" at bounding box center [167, 226] width 68 height 8
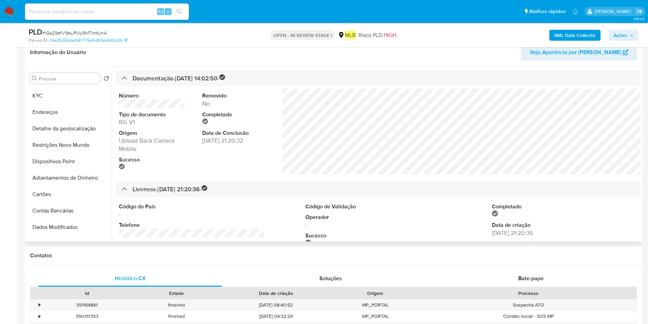
scroll to position [49, 0]
click at [64, 113] on button "KYC" at bounding box center [66, 111] width 80 height 16
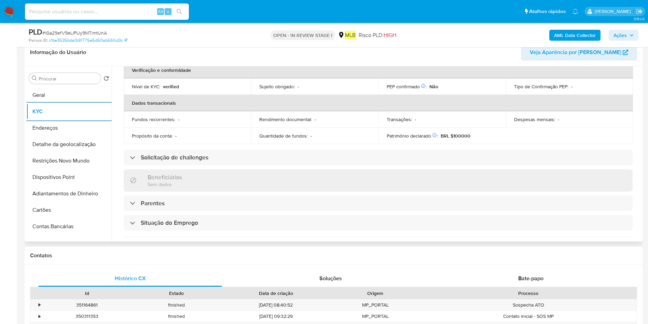
scroll to position [0, 0]
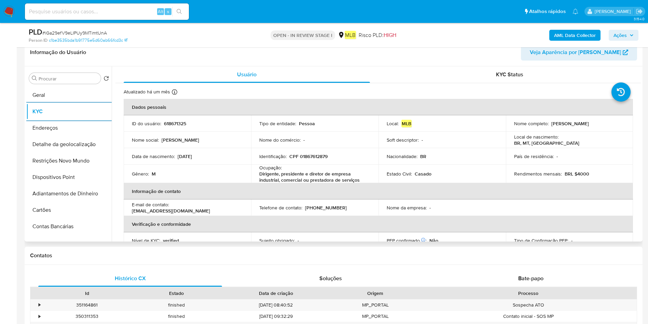
click at [441, 83] on div "Atualizado há um mês Criado: 31/07/2020 15:48:40 Atualizado: 15/07/2025 12:01:2…" at bounding box center [379, 305] width 526 height 445
click at [450, 72] on div "KYC Status" at bounding box center [510, 74] width 246 height 16
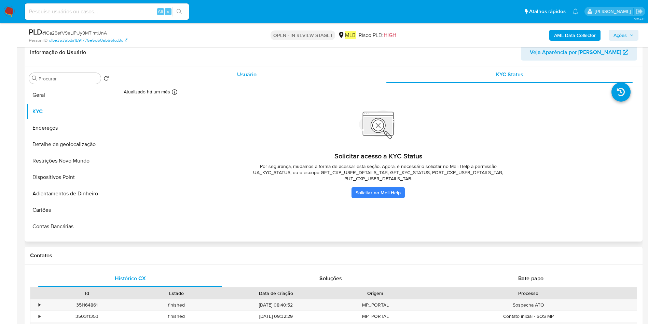
click at [248, 69] on div "Usuário" at bounding box center [247, 74] width 246 height 16
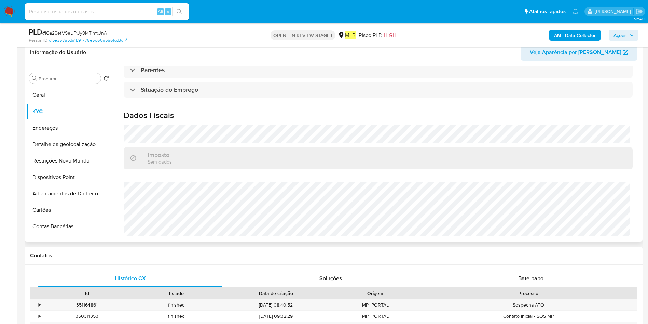
scroll to position [235, 0]
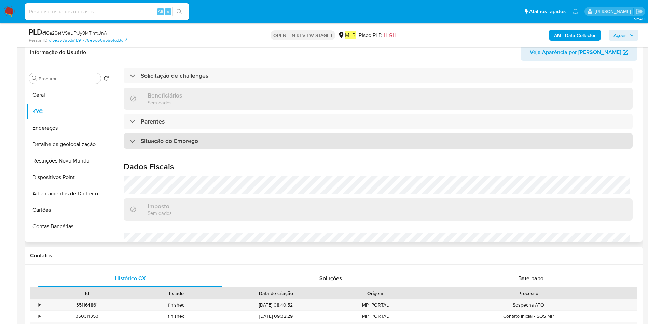
click at [192, 145] on h3 "Situação do Emprego" at bounding box center [169, 141] width 57 height 8
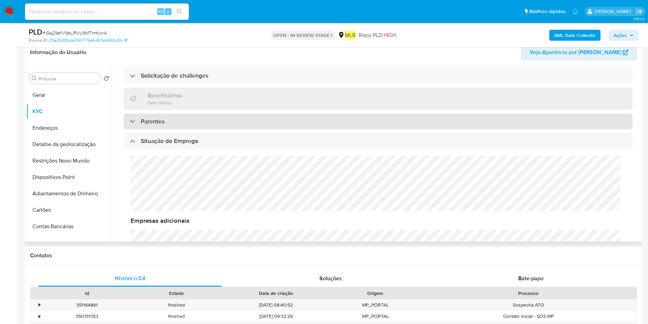
click at [259, 121] on div "Parentes" at bounding box center [378, 121] width 509 height 16
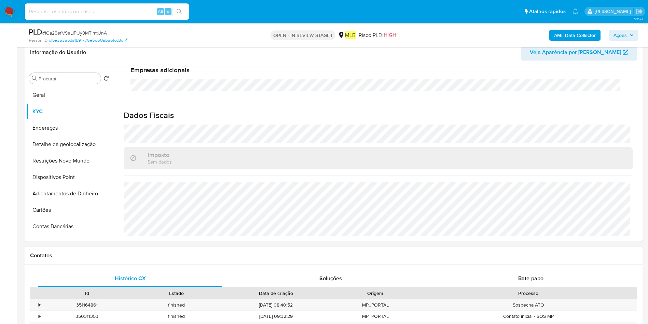
scroll to position [0, 0]
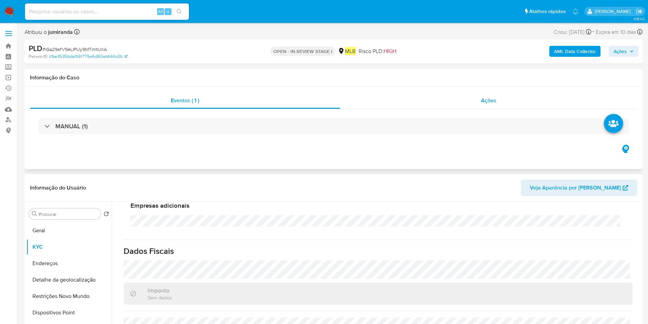
click at [489, 100] on span "Ações" at bounding box center [488, 100] width 15 height 8
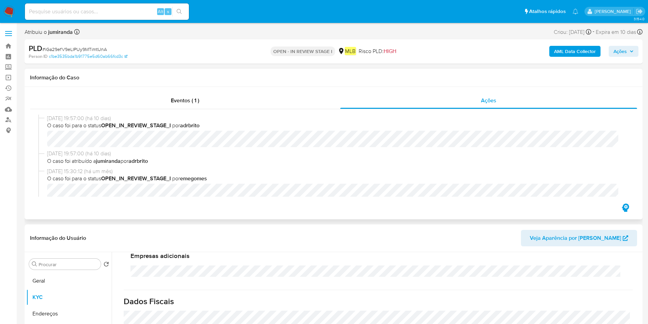
drag, startPoint x: 159, startPoint y: 95, endPoint x: 241, endPoint y: 109, distance: 82.9
click at [161, 96] on div "Eventos ( 1 )" at bounding box center [185, 100] width 310 height 16
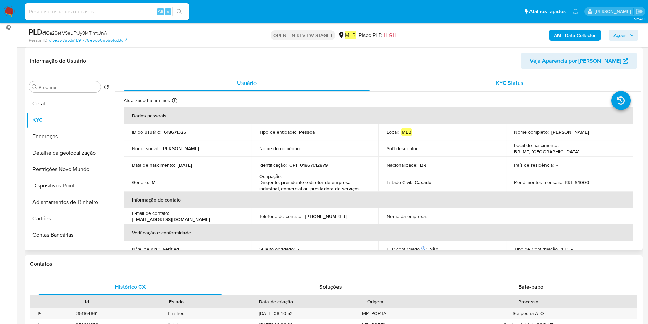
click at [514, 82] on span "KYC Status" at bounding box center [509, 83] width 27 height 8
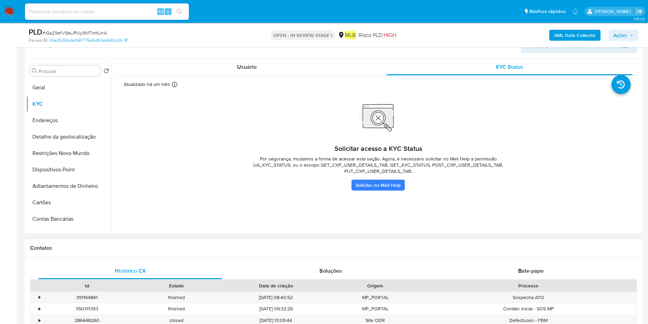
scroll to position [103, 0]
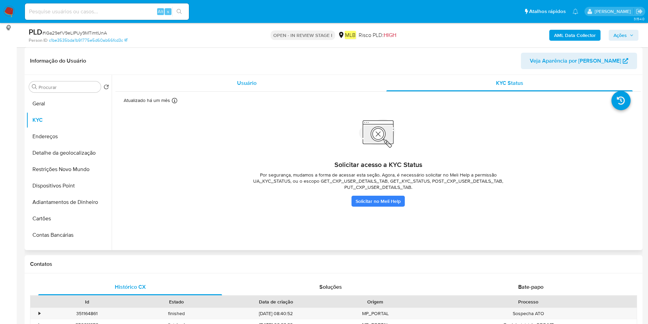
click at [278, 84] on div "Usuário" at bounding box center [247, 83] width 246 height 16
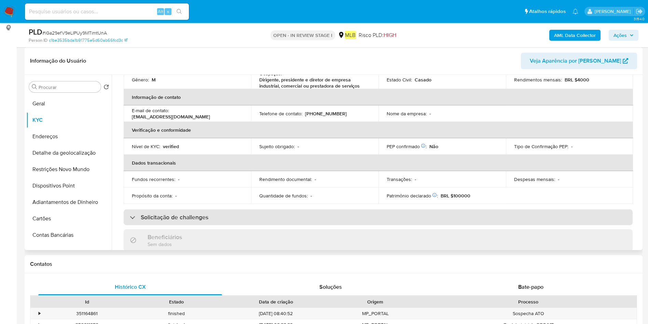
click at [200, 218] on h3 "Solicitação de challenges" at bounding box center [175, 217] width 68 height 8
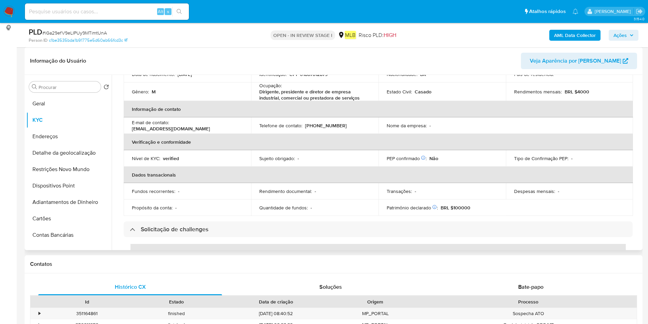
scroll to position [0, 0]
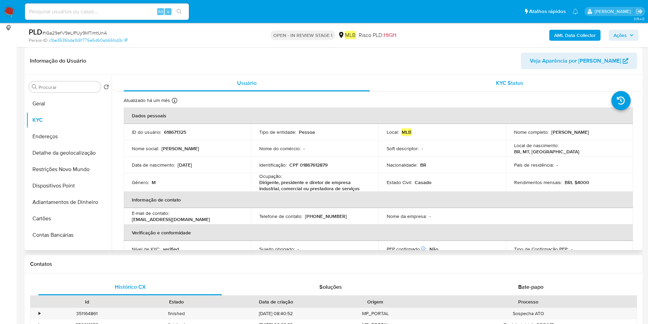
click at [461, 81] on div "KYC Status" at bounding box center [510, 83] width 246 height 16
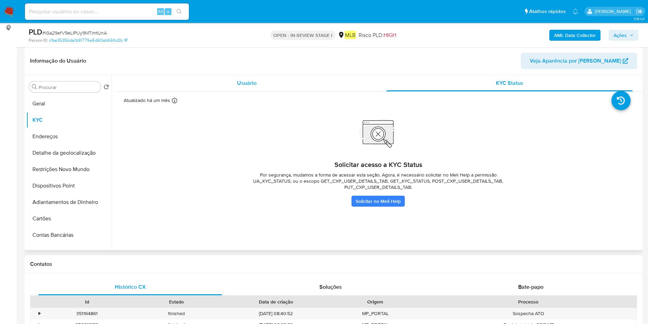
click at [269, 84] on div "Usuário" at bounding box center [247, 83] width 246 height 16
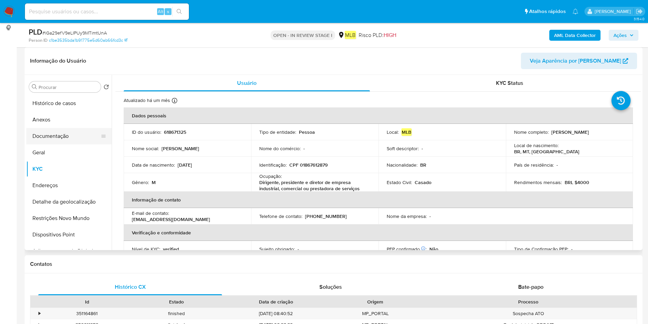
click at [57, 134] on button "Documentação" at bounding box center [66, 136] width 80 height 16
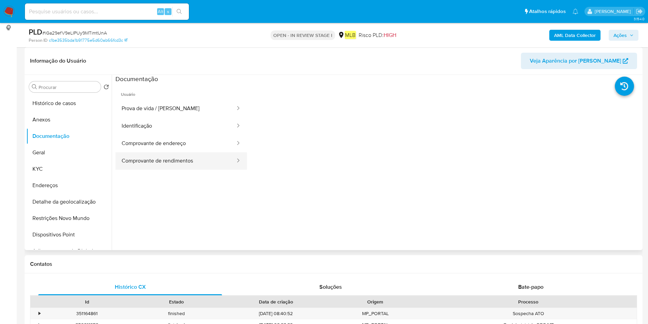
click at [179, 154] on button "Comprovante de rendimentos" at bounding box center [176, 160] width 121 height 17
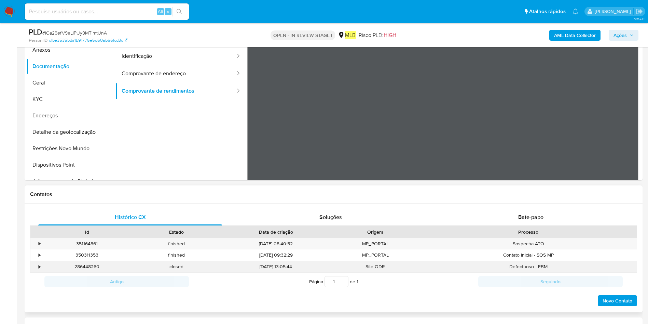
scroll to position [205, 0]
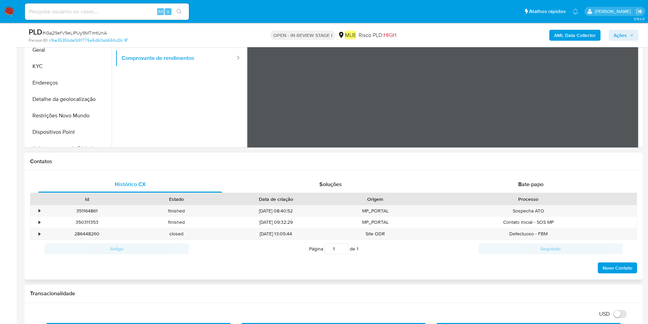
click at [508, 165] on div "Contatos" at bounding box center [334, 161] width 618 height 18
click at [528, 181] on span "Bate-papo" at bounding box center [530, 184] width 25 height 8
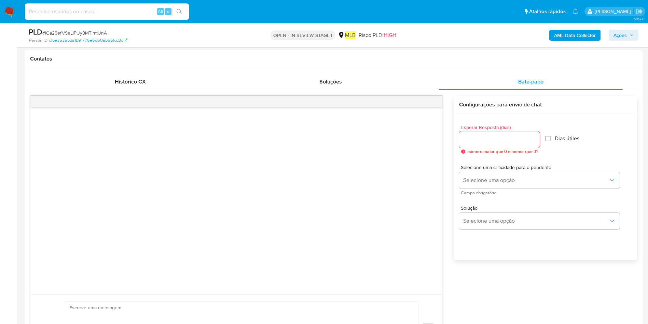
scroll to position [256, 0]
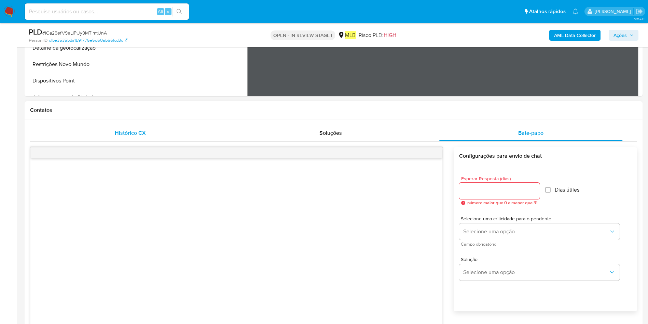
click at [175, 132] on div "Histórico CX" at bounding box center [130, 133] width 184 height 16
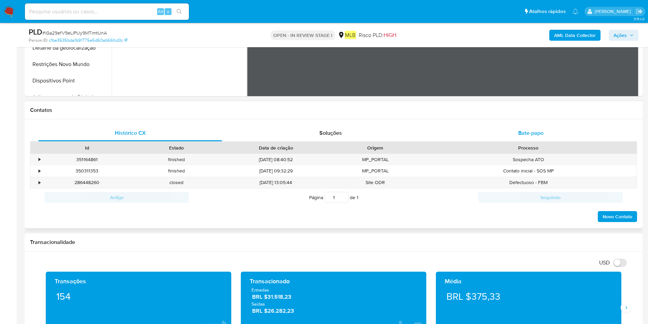
click at [535, 135] on span "Bate-papo" at bounding box center [530, 133] width 25 height 8
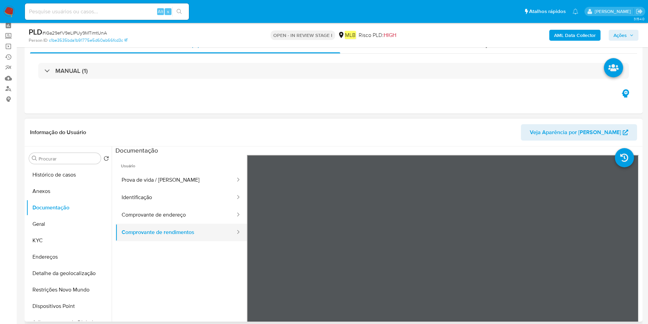
scroll to position [0, 0]
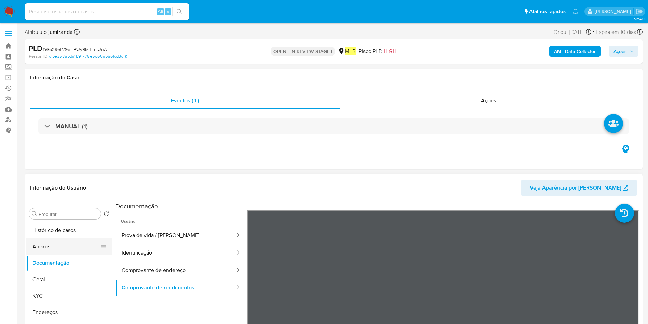
drag, startPoint x: 64, startPoint y: 250, endPoint x: 92, endPoint y: 250, distance: 28.4
click at [63, 250] on button "Anexos" at bounding box center [66, 246] width 80 height 16
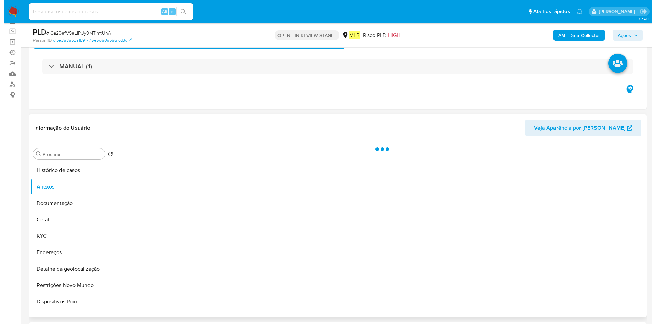
scroll to position [51, 0]
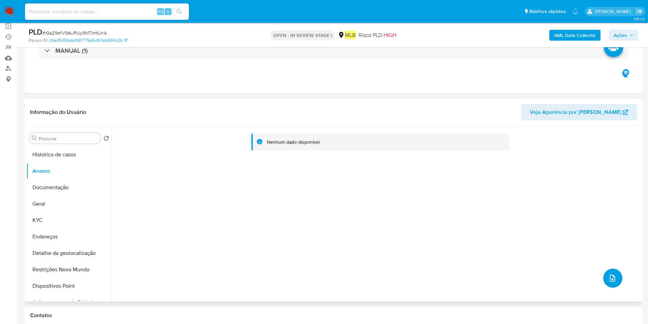
click at [612, 274] on span "upload-file" at bounding box center [613, 278] width 8 height 8
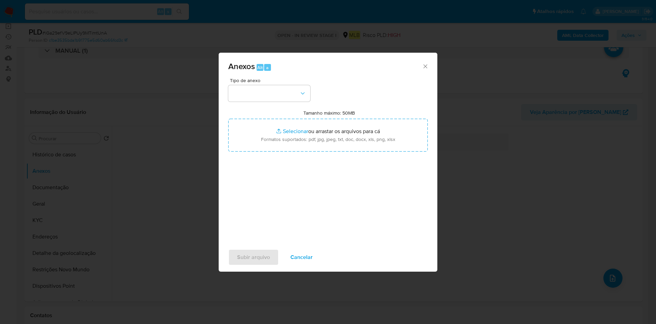
click at [577, 35] on div "Anexos Alt a Tipo de anexo Tamanho máximo: 50MB Selecionar arquivos Selecionar …" at bounding box center [328, 162] width 656 height 324
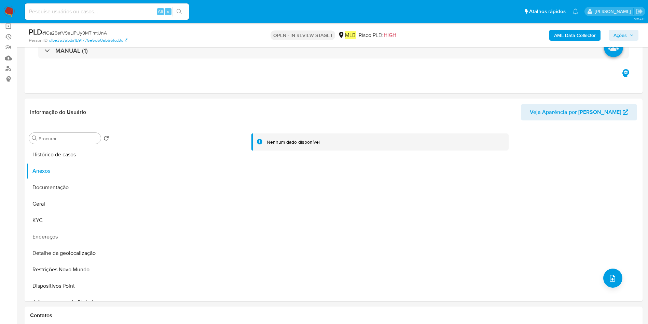
click at [577, 35] on b "AML Data Collector" at bounding box center [575, 35] width 42 height 11
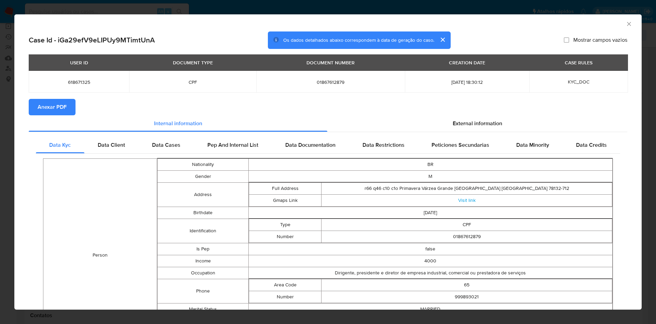
click at [54, 107] on span "Anexar PDF" at bounding box center [52, 106] width 29 height 15
click at [626, 26] on icon "Fechar a janela" at bounding box center [629, 24] width 7 height 7
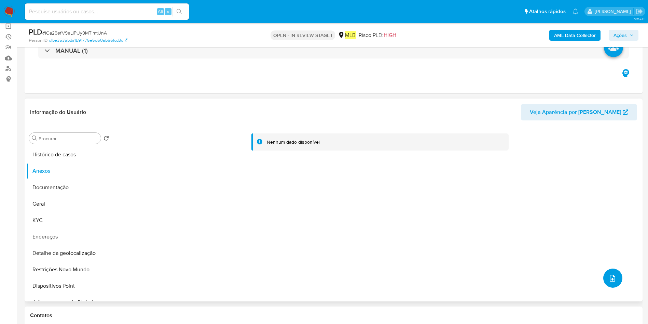
click at [607, 284] on button "upload-file" at bounding box center [613, 277] width 19 height 19
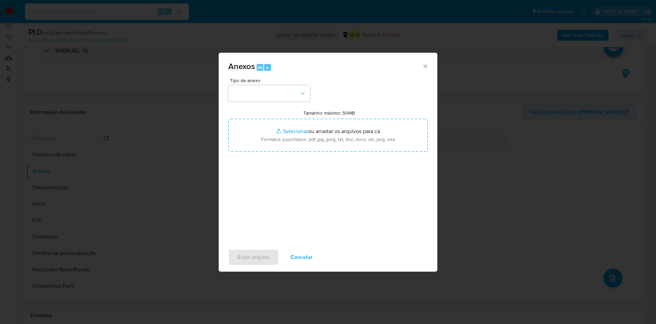
click at [277, 102] on div "Tipo de anexo Tamanho máximo: 50MB Selecionar arquivos Selecionar ou arrastar o…" at bounding box center [328, 158] width 200 height 161
click at [288, 92] on button "button" at bounding box center [269, 93] width 82 height 16
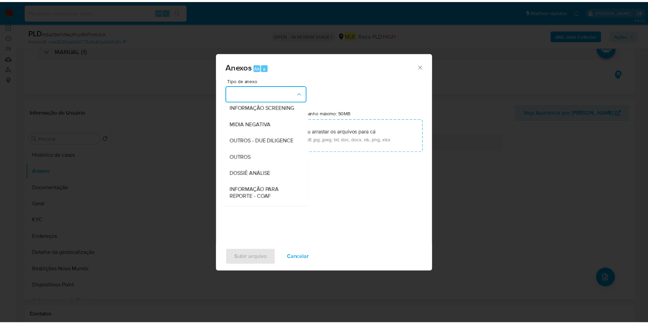
scroll to position [105, 0]
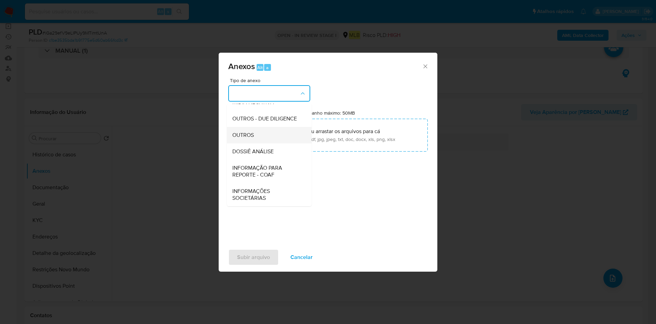
click at [278, 132] on div "OUTROS" at bounding box center [267, 135] width 70 height 16
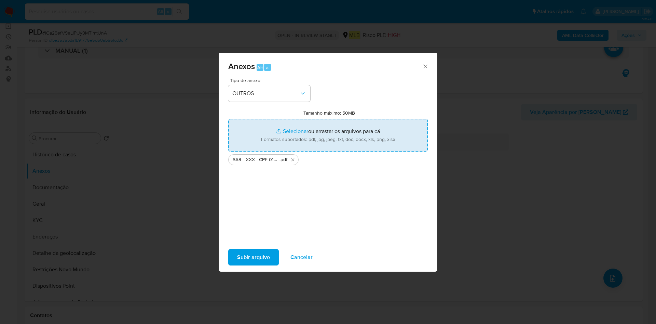
type input "C:\fakepath\Mulan 618671325_2025_08_18_11_06_18.xlsx"
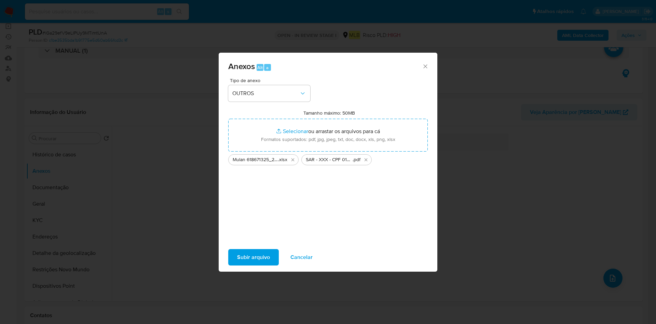
click at [265, 255] on span "Subir arquivo" at bounding box center [253, 256] width 33 height 15
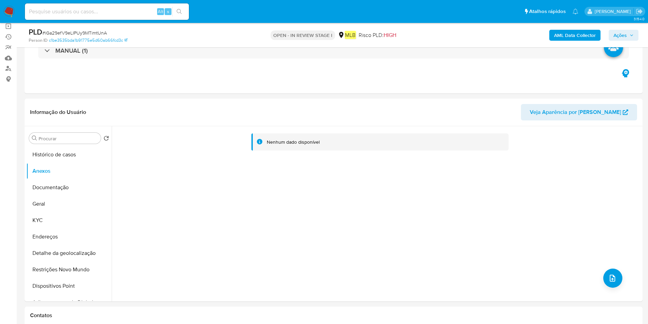
click at [620, 34] on span "Ações" at bounding box center [620, 35] width 13 height 11
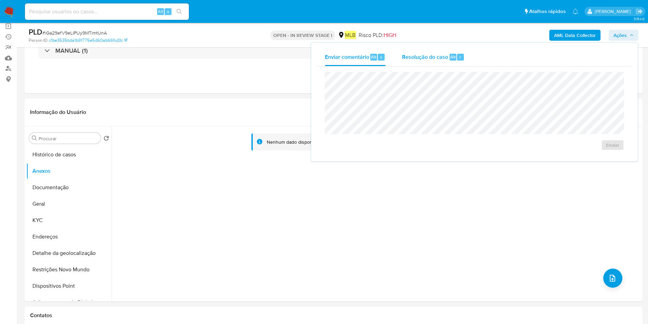
click at [443, 65] on div "Resolução do caso Alt r" at bounding box center [433, 57] width 63 height 18
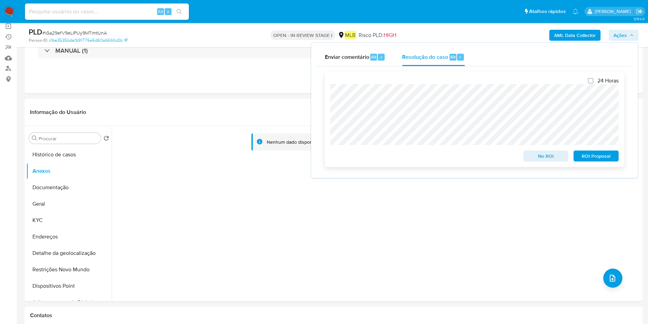
click at [606, 158] on span "ROI Proposal" at bounding box center [597, 156] width 36 height 10
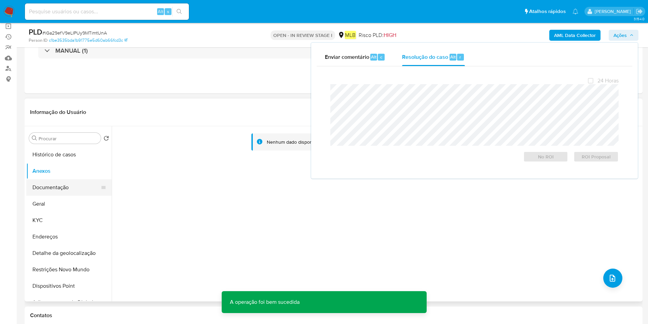
click at [57, 186] on button "Documentação" at bounding box center [66, 187] width 80 height 16
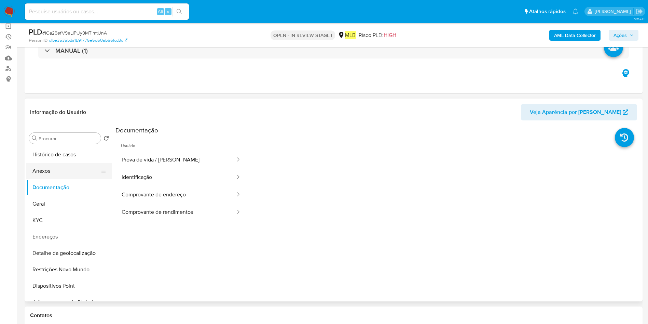
click at [58, 173] on button "Anexos" at bounding box center [66, 171] width 80 height 16
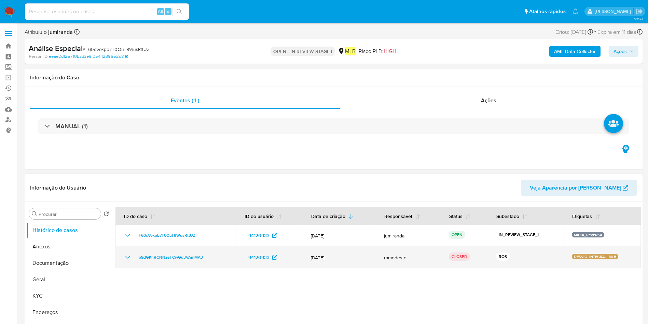
select select "10"
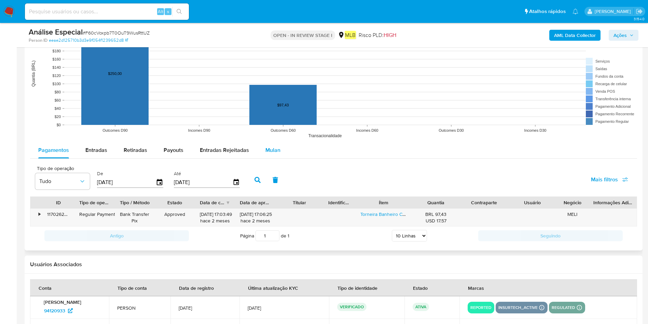
drag, startPoint x: 268, startPoint y: 149, endPoint x: 261, endPoint y: 153, distance: 8.3
click at [268, 149] on span "Mulan" at bounding box center [273, 150] width 15 height 8
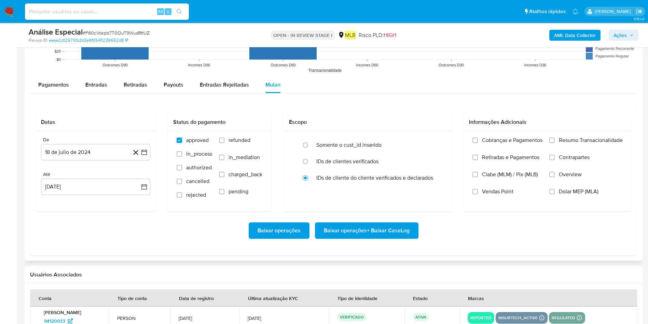
scroll to position [769, 0]
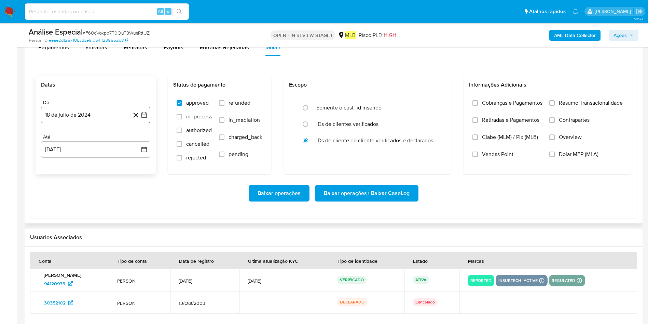
click at [92, 116] on button "18 de julio de 2024" at bounding box center [95, 115] width 109 height 16
click at [99, 134] on div "julio 2024 julio 2024 lun lunes mar martes mié miércoles jue jueves vie viernes…" at bounding box center [95, 179] width 109 height 108
click at [105, 143] on div "julio 2024" at bounding box center [95, 139] width 93 height 8
click at [107, 137] on icon "Seleccionar mes y año" at bounding box center [109, 139] width 5 height 5
click at [134, 139] on icon "Año siguiente" at bounding box center [137, 139] width 8 height 8
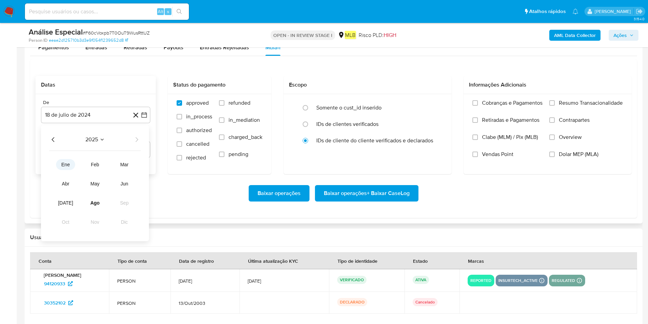
click at [69, 163] on span "ene" at bounding box center [66, 164] width 9 height 5
click at [85, 158] on table "lun lunes mar martes mié miércoles jue jueves vie viernes sáb sábado dom doming…" at bounding box center [95, 187] width 93 height 75
click at [81, 161] on button "1" at bounding box center [82, 164] width 11 height 11
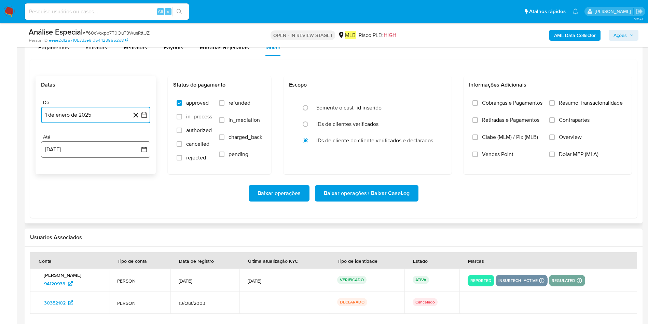
drag, startPoint x: 96, startPoint y: 149, endPoint x: 105, endPoint y: 154, distance: 10.4
click at [96, 149] on button "[DATE]" at bounding box center [95, 149] width 109 height 16
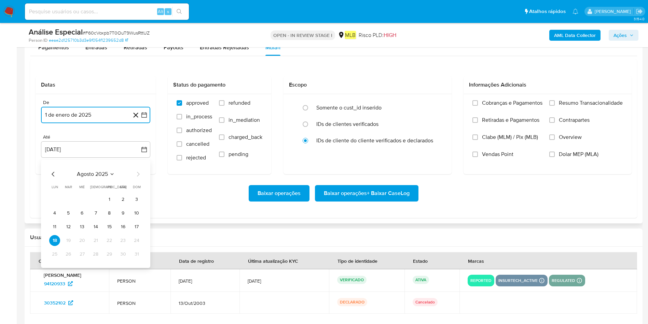
drag, startPoint x: 137, startPoint y: 225, endPoint x: 180, endPoint y: 219, distance: 43.7
click at [136, 225] on button "17" at bounding box center [136, 226] width 11 height 11
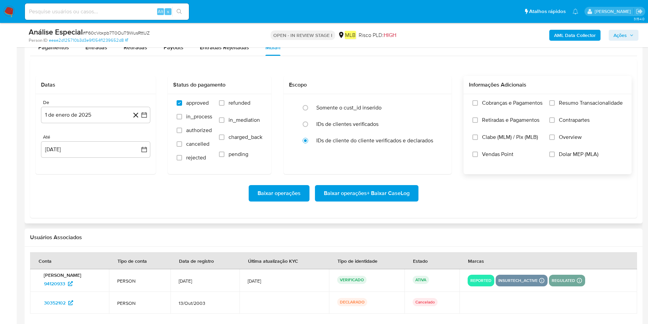
drag, startPoint x: 597, startPoint y: 99, endPoint x: 594, endPoint y: 101, distance: 3.6
click at [596, 99] on span "Resumo Transacionalidade" at bounding box center [591, 102] width 64 height 7
click at [602, 109] on label "Resumo Transacionalidade" at bounding box center [586, 107] width 73 height 17
click at [555, 106] on input "Resumo Transacionalidade" at bounding box center [552, 102] width 5 height 5
click at [408, 193] on span "Baixar operações + Baixar CaseLog" at bounding box center [367, 193] width 86 height 15
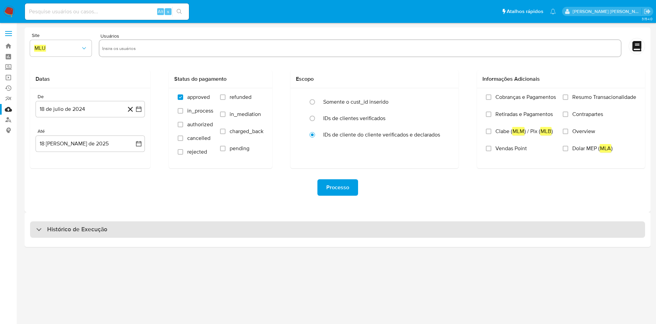
click at [320, 235] on div "Histórico de Execução" at bounding box center [337, 229] width 615 height 16
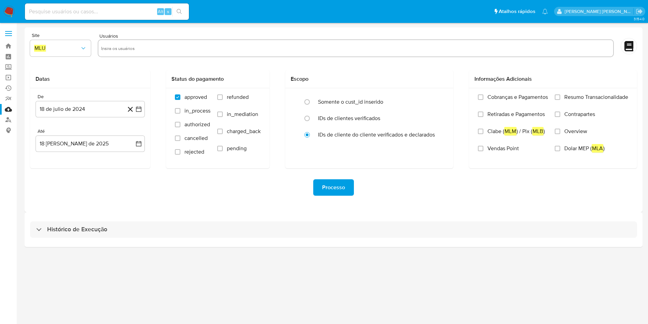
select select "10"
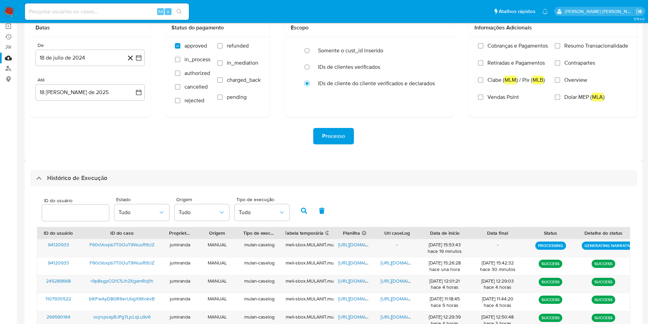
scroll to position [154, 0]
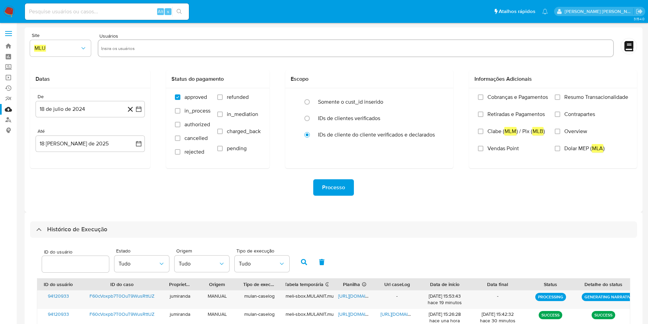
select select "10"
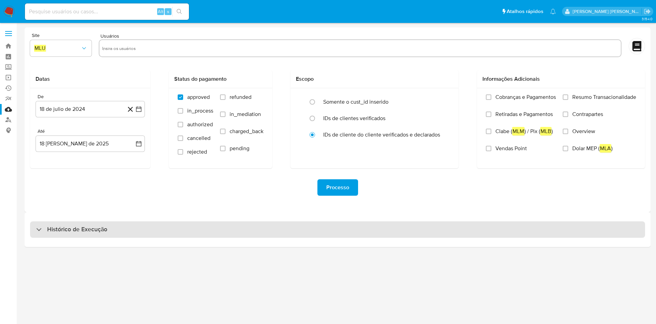
click at [227, 231] on div "Histórico de Execução" at bounding box center [337, 229] width 615 height 16
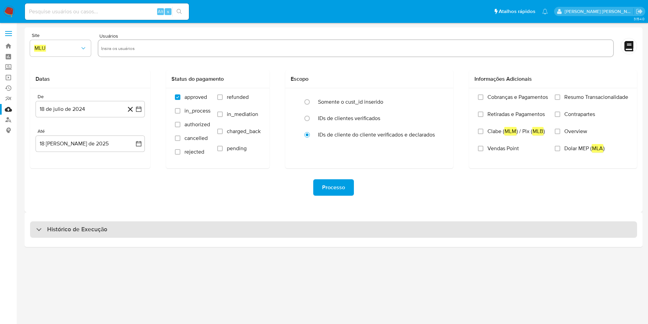
select select "10"
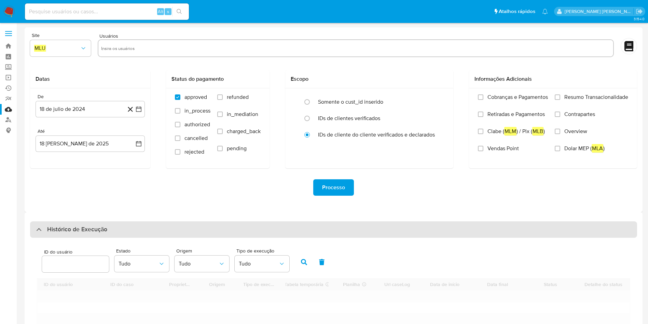
scroll to position [103, 0]
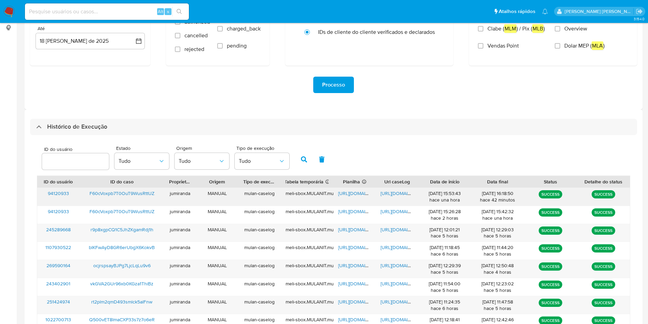
click at [371, 192] on span "[URL][DOMAIN_NAME]" at bounding box center [361, 193] width 47 height 7
click at [394, 190] on span "[URL][DOMAIN_NAME]" at bounding box center [404, 193] width 47 height 7
click at [114, 190] on span "F60cVoxpb7T0OuT9WusRttUZ" at bounding box center [122, 193] width 65 height 7
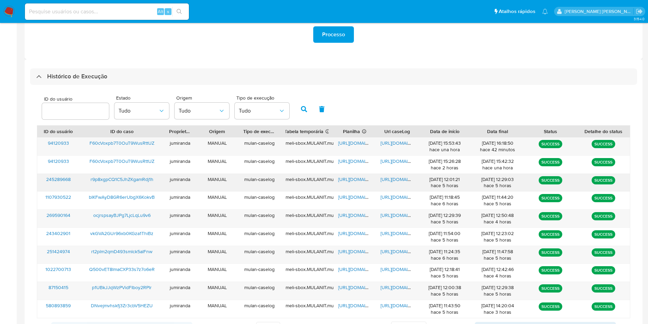
scroll to position [186, 0]
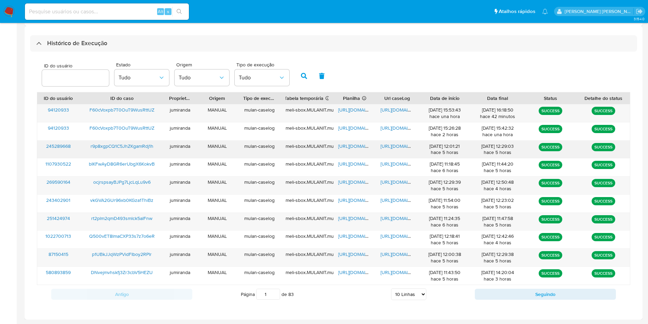
click at [353, 146] on span "[URL][DOMAIN_NAME]" at bounding box center [361, 146] width 47 height 7
click at [403, 149] on div "[URL][DOMAIN_NAME]" at bounding box center [397, 149] width 42 height 18
click at [404, 145] on span "[URL][DOMAIN_NAME]" at bounding box center [404, 146] width 47 height 7
click at [130, 143] on span "r9p8xgpCQ1C5JhZKgamRdj1h" at bounding box center [122, 146] width 63 height 7
click at [511, 292] on button "Seguindo" at bounding box center [545, 293] width 141 height 11
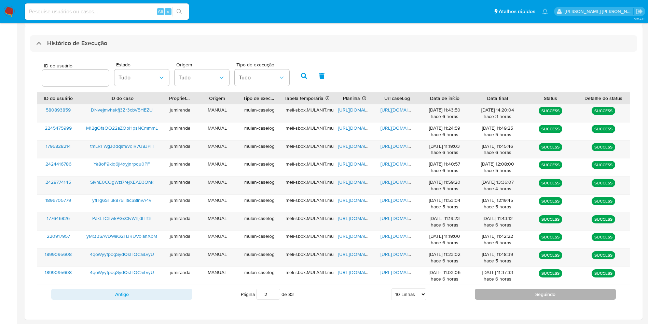
click at [479, 290] on button "Seguindo" at bounding box center [545, 293] width 141 height 11
type input "3"
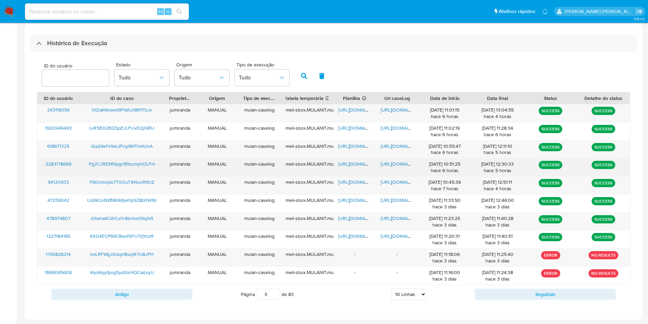
click at [358, 164] on span "[URL][DOMAIN_NAME]" at bounding box center [361, 163] width 47 height 7
click at [403, 162] on span "[URL][DOMAIN_NAME]" at bounding box center [404, 163] width 47 height 7
click at [129, 162] on span "Pg2CJREM5lpgnBtbumjmOLFm" at bounding box center [122, 163] width 66 height 7
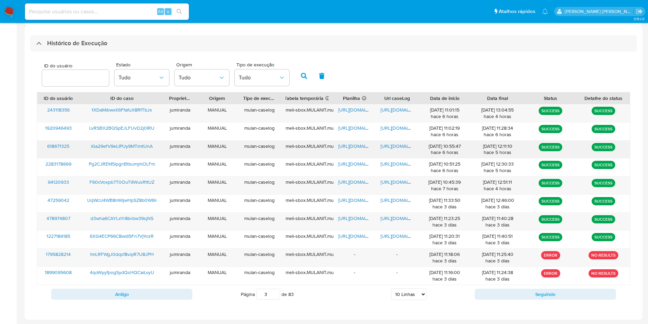
click at [364, 143] on span "[URL][DOMAIN_NAME]" at bounding box center [361, 146] width 47 height 7
click at [390, 145] on span "https://docs.google.com/document/d/1pLH4NlEfI1_O3h3cxroygLIrR8pTvilW-Ukkf18kQd8…" at bounding box center [404, 146] width 47 height 7
click at [126, 144] on span "iGa29efV9eLIPUy9MTimtUnA" at bounding box center [122, 146] width 62 height 7
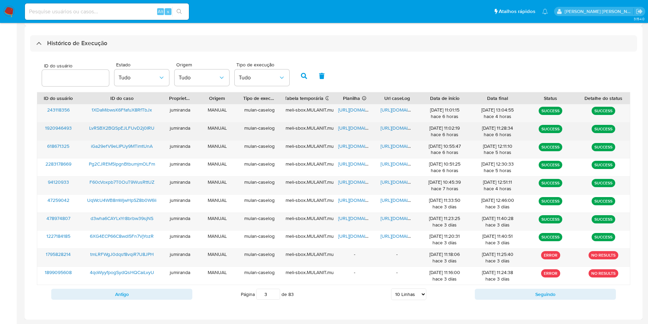
click at [348, 128] on span "https://docs.google.com/spreadsheets/d/1Y6kMqvJcBmOJKsNX0h45ZtSa-AiFapkZHAHzUxQ…" at bounding box center [361, 127] width 47 height 7
click at [399, 126] on span "https://docs.google.com/document/d/1D0E3cjDyjPqbjnn-xS7fWClcjyhMTsuKNq1yzLSzKZw…" at bounding box center [404, 127] width 47 height 7
click at [121, 125] on span "LvRSBX2BQSpEJLFUvD2j0IRU" at bounding box center [121, 127] width 65 height 7
click at [363, 127] on span "https://docs.google.com/spreadsheets/d/1Y6kMqvJcBmOJKsNX0h45ZtSa-AiFapkZHAHzUxQ…" at bounding box center [361, 127] width 47 height 7
click at [389, 129] on span "https://docs.google.com/document/d/1D0E3cjDyjPqbjnn-xS7fWClcjyhMTsuKNq1yzLSzKZw…" at bounding box center [404, 127] width 47 height 7
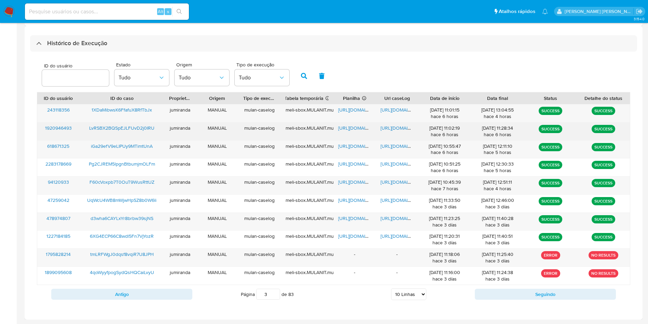
click at [137, 125] on span "LvRSBX2BQSpEJLFUvD2j0IRU" at bounding box center [121, 127] width 65 height 7
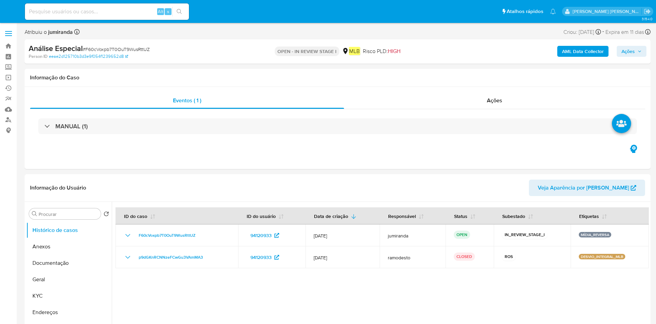
select select "10"
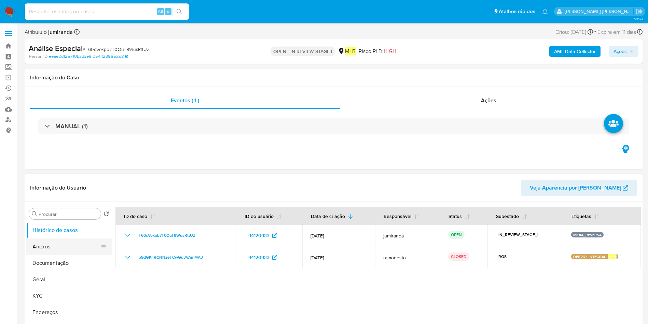
click at [63, 248] on button "Anexos" at bounding box center [66, 246] width 80 height 16
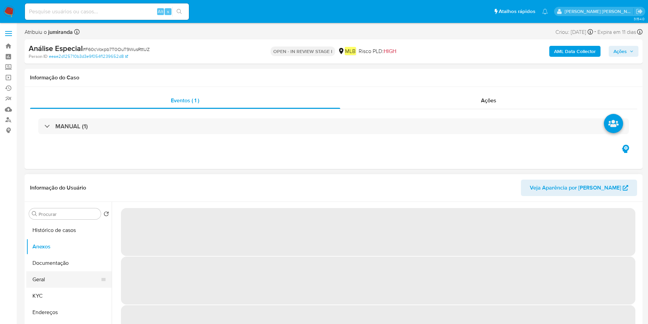
click at [57, 279] on button "Geral" at bounding box center [66, 279] width 80 height 16
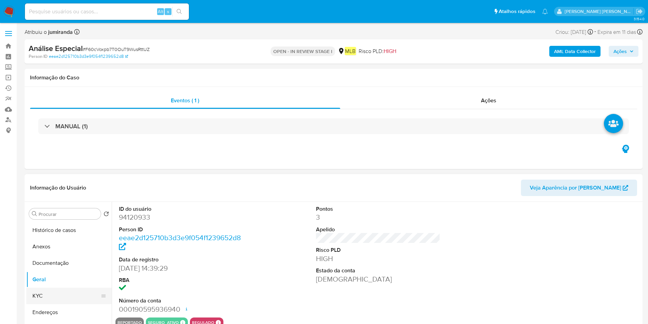
click at [57, 297] on button "KYC" at bounding box center [66, 295] width 80 height 16
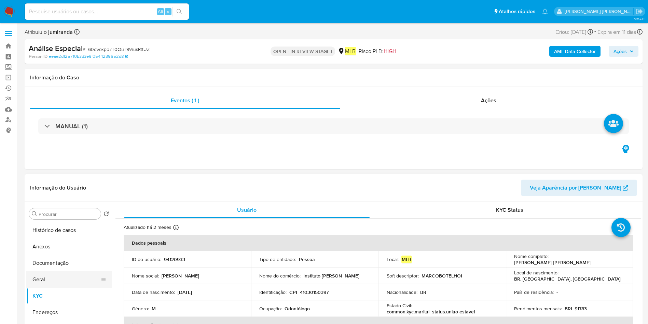
click at [49, 277] on button "Geral" at bounding box center [66, 279] width 80 height 16
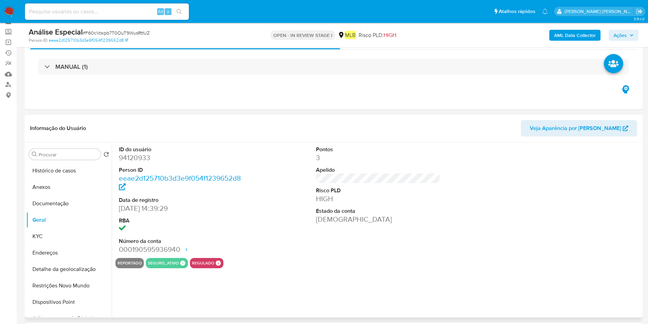
scroll to position [51, 0]
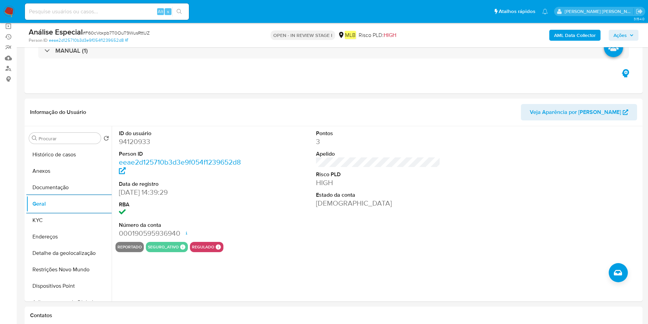
click at [26, 195] on button "Geral" at bounding box center [68, 203] width 85 height 16
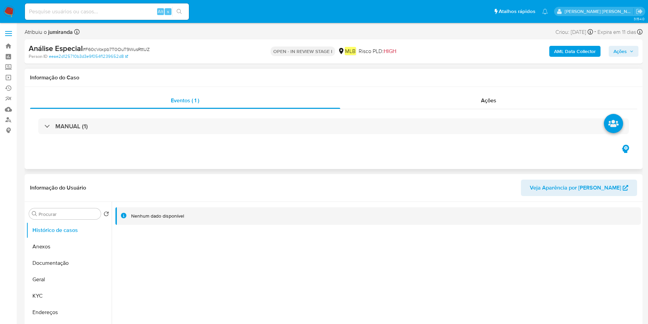
select select "10"
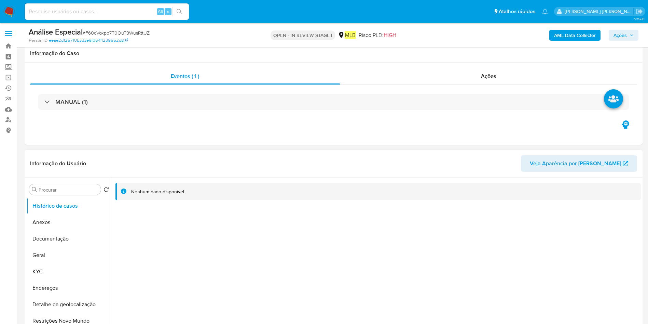
scroll to position [103, 0]
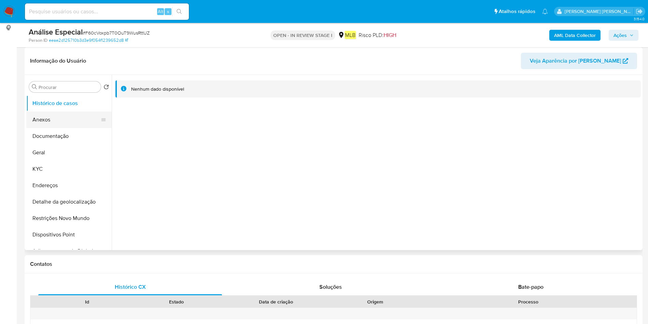
click at [76, 116] on button "Anexos" at bounding box center [66, 119] width 80 height 16
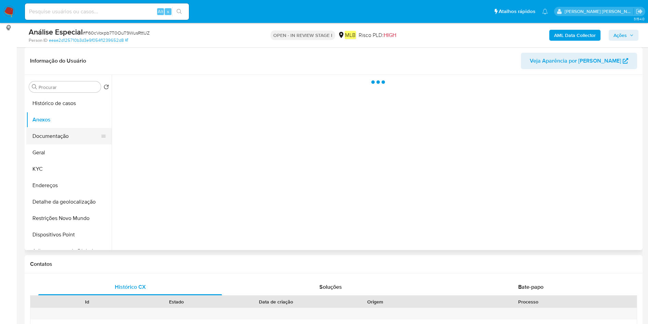
click at [50, 131] on button "Documentação" at bounding box center [66, 136] width 80 height 16
click at [79, 152] on button "Geral" at bounding box center [66, 152] width 80 height 16
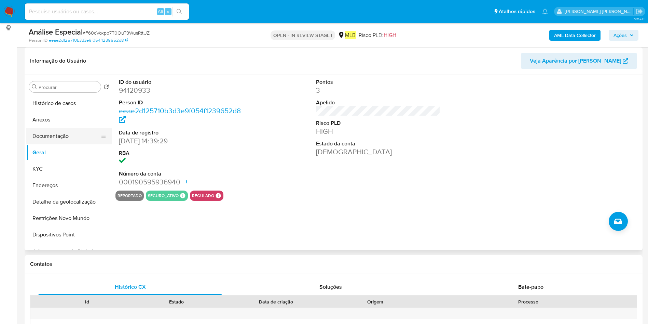
click at [65, 139] on button "Documentação" at bounding box center [66, 136] width 80 height 16
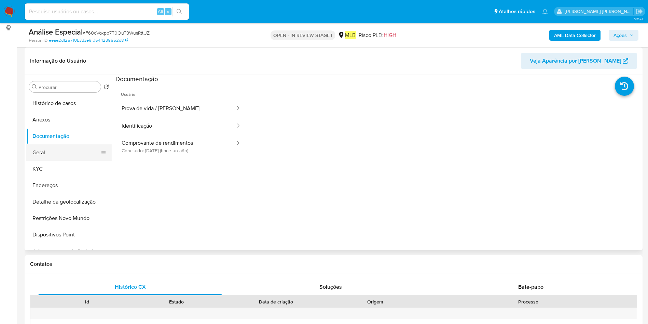
click at [70, 152] on button "Geral" at bounding box center [66, 152] width 80 height 16
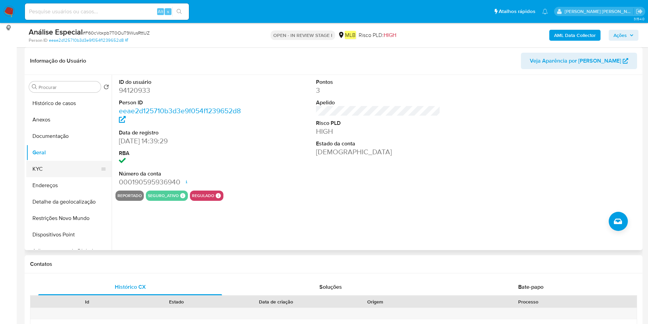
click at [78, 173] on button "KYC" at bounding box center [66, 169] width 80 height 16
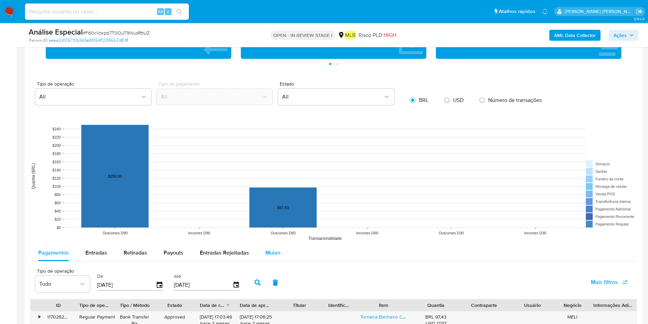
scroll to position [718, 0]
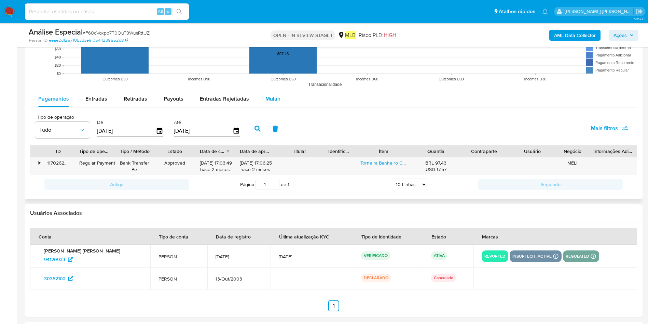
click at [270, 96] on span "Mulan" at bounding box center [273, 99] width 15 height 8
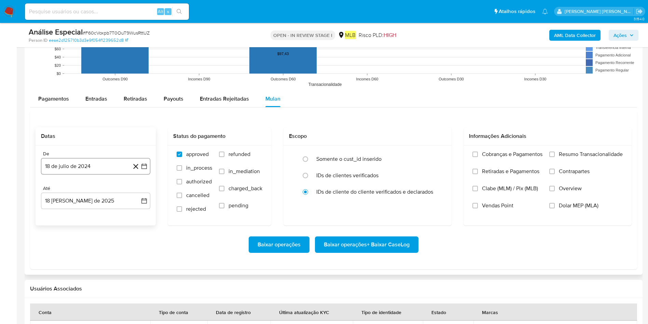
click at [102, 172] on button "18 de julio de 2024" at bounding box center [95, 166] width 109 height 16
click at [107, 191] on icon "Seleccionar mes y año" at bounding box center [109, 190] width 5 height 5
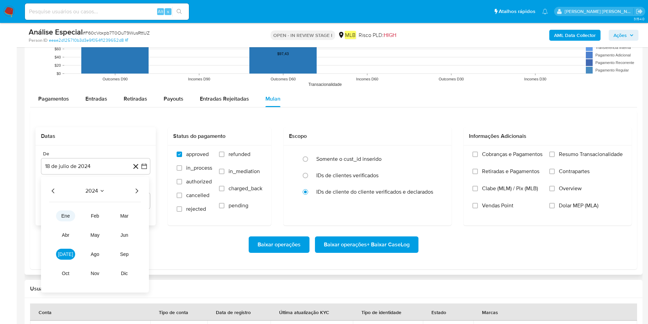
click at [70, 216] on span "ene" at bounding box center [66, 215] width 9 height 5
click at [50, 215] on button "1" at bounding box center [54, 216] width 11 height 11
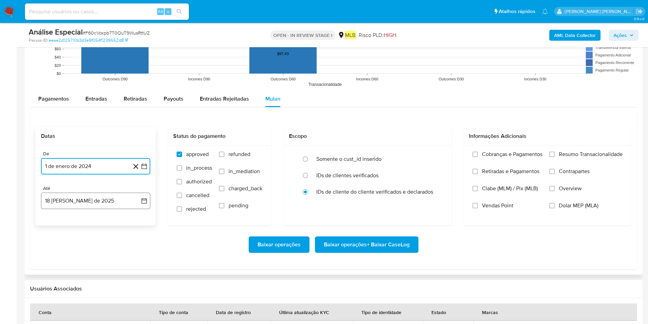
click at [82, 198] on button "18 de agosto de 2025" at bounding box center [95, 200] width 109 height 16
click at [139, 280] on button "17" at bounding box center [136, 277] width 11 height 11
click at [575, 156] on span "Resumo Transacionalidade" at bounding box center [591, 154] width 64 height 7
click at [555, 156] on input "Resumo Transacionalidade" at bounding box center [552, 153] width 5 height 5
click at [401, 244] on span "Baixar operações + Baixar CaseLog" at bounding box center [367, 244] width 86 height 15
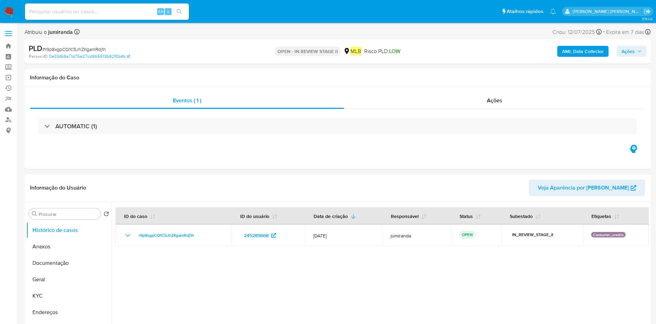
select select "10"
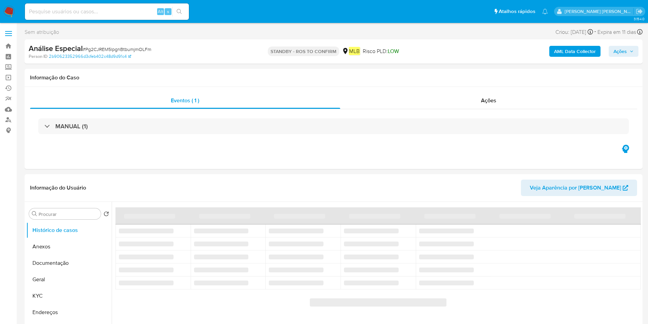
select select "10"
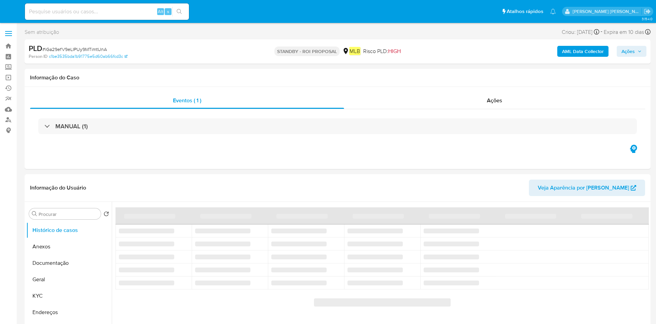
select select "10"
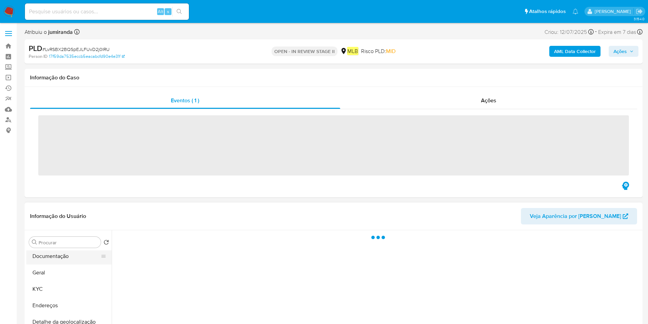
scroll to position [51, 0]
click at [67, 281] on button "Endereços" at bounding box center [66, 289] width 80 height 16
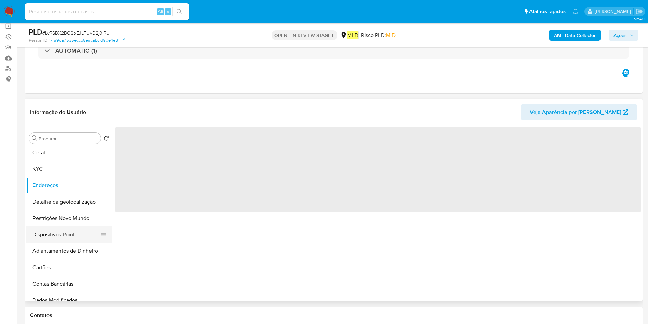
scroll to position [0, 0]
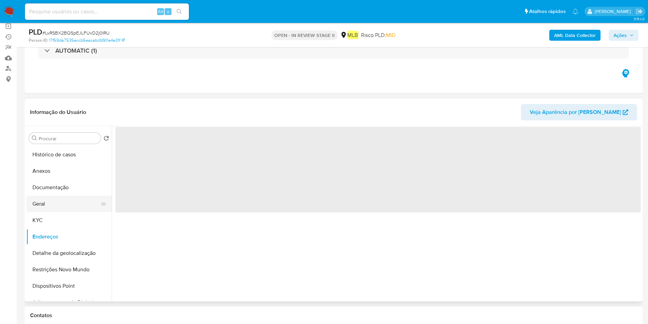
click at [65, 199] on button "Geral" at bounding box center [66, 203] width 80 height 16
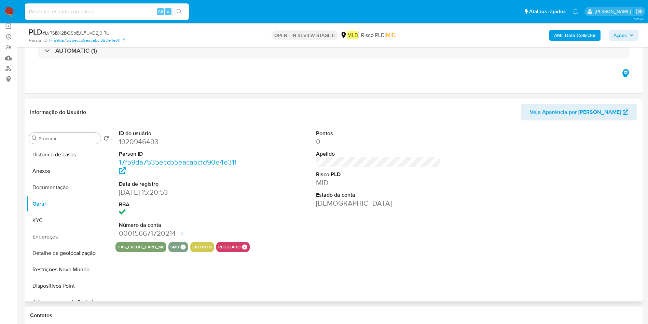
click at [219, 283] on div "ID do usuário 1920946493 Person ID 17f59da7535eccb5eacabcfd90e4e31f Data de reg…" at bounding box center [376, 213] width 529 height 175
select select "10"
click at [342, 238] on div "Pontos 0 Apelido Risco PLD MID Estado da conta [DEMOGRAPHIC_DATA]" at bounding box center [379, 184] width 132 height 116
click at [68, 186] on button "Documentação" at bounding box center [66, 187] width 80 height 16
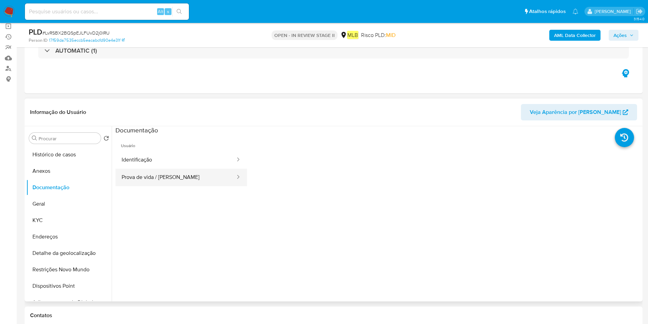
click at [215, 183] on button "Prova de vida / [PERSON_NAME]" at bounding box center [176, 176] width 121 height 17
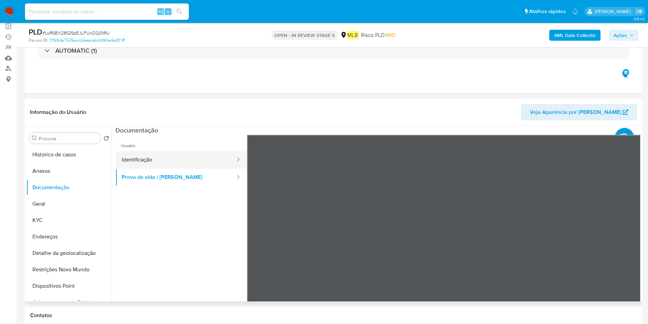
click at [214, 153] on button "Identificação" at bounding box center [176, 159] width 121 height 17
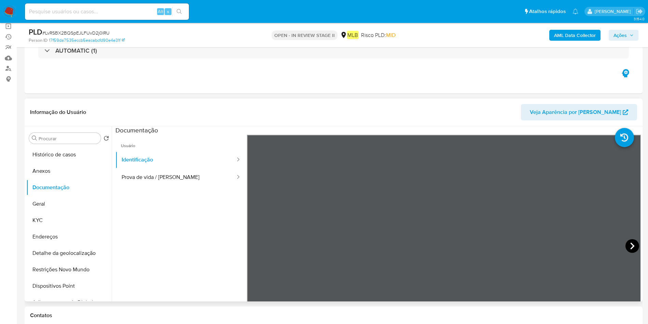
click at [632, 241] on icon at bounding box center [633, 246] width 14 height 14
click at [261, 243] on icon at bounding box center [256, 246] width 14 height 14
click at [181, 182] on button "Prova de vida / [PERSON_NAME]" at bounding box center [176, 176] width 121 height 17
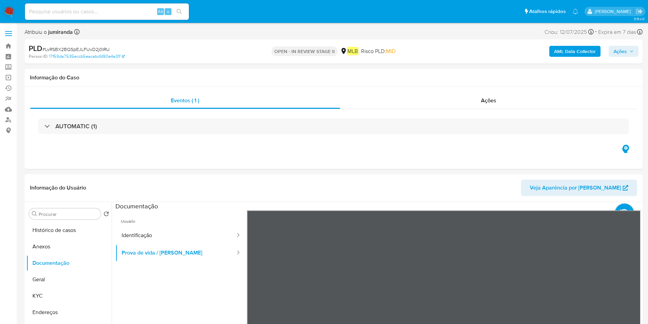
scroll to position [103, 0]
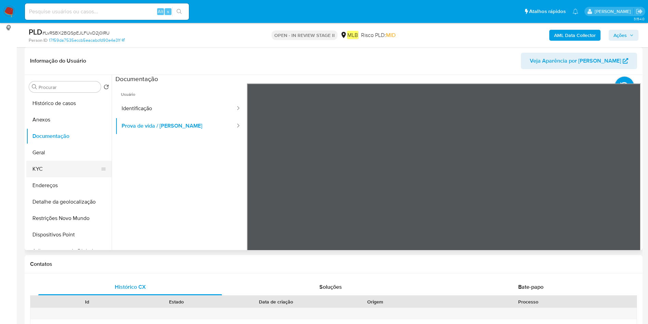
click at [59, 166] on button "KYC" at bounding box center [66, 169] width 80 height 16
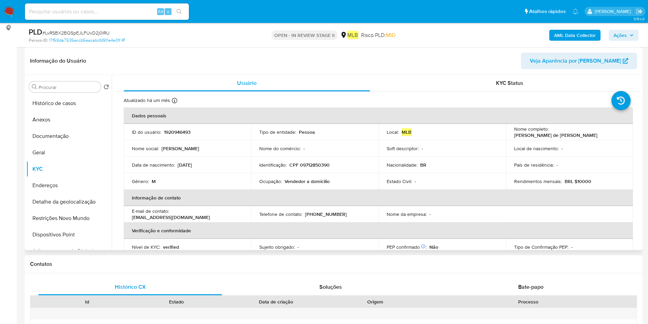
click at [302, 183] on p "Vendedor a domicilio" at bounding box center [307, 181] width 45 height 6
copy div "Ocupação : Vendedor a domicilio"
click at [138, 105] on p "Atualizado: [DATE] 12:16:14" at bounding box center [128, 105] width 54 height 7
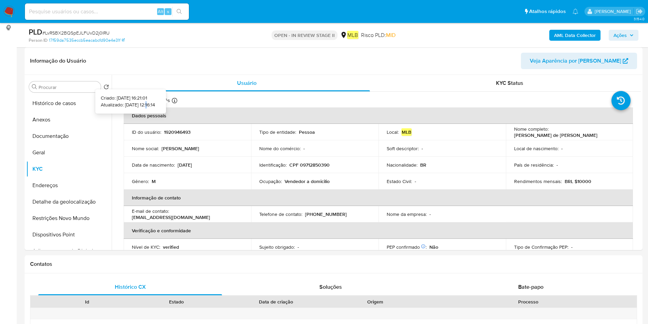
click at [138, 105] on p "Atualizado: [DATE] 12:16:14" at bounding box center [128, 105] width 54 height 7
click at [134, 104] on p "Atualizado: [DATE] 12:16:14" at bounding box center [128, 105] width 54 height 7
click at [139, 104] on p "Atualizado: [DATE] 12:16:14" at bounding box center [128, 105] width 54 height 7
drag, startPoint x: 140, startPoint y: 104, endPoint x: 110, endPoint y: 107, distance: 31.0
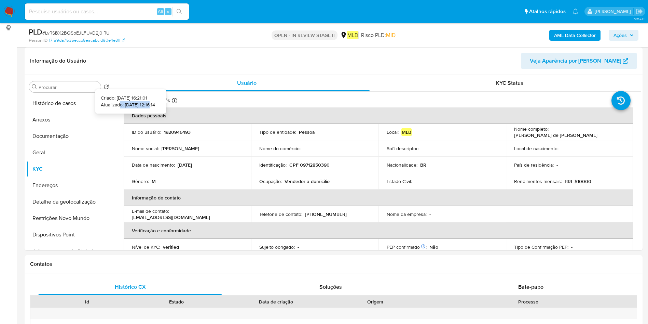
click at [110, 107] on p "Atualizado: [DATE] 12:16:14" at bounding box center [128, 105] width 54 height 7
click at [114, 106] on p "Atualizado: [DATE] 12:16:14" at bounding box center [128, 105] width 54 height 7
click at [138, 104] on p "Atualizado: [DATE] 12:16:14" at bounding box center [128, 105] width 54 height 7
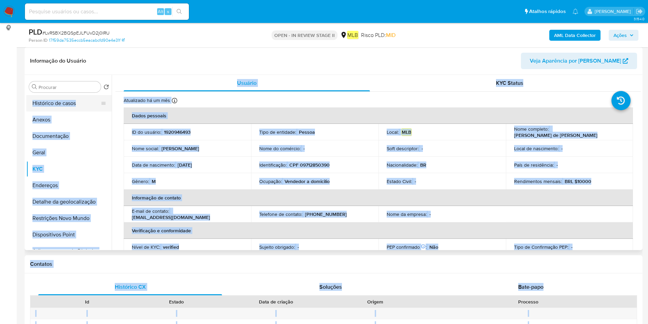
drag, startPoint x: 138, startPoint y: 105, endPoint x: 104, endPoint y: 109, distance: 34.4
click at [174, 103] on icon at bounding box center [174, 100] width 5 height 5
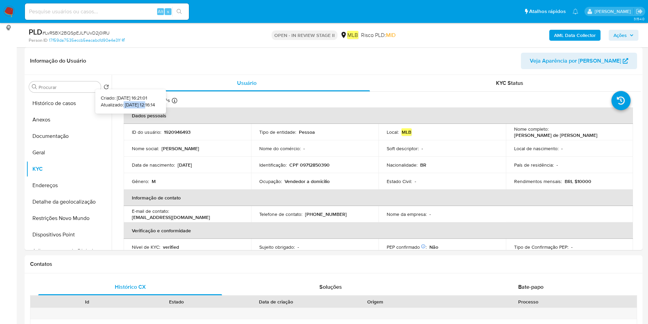
drag, startPoint x: 139, startPoint y: 104, endPoint x: 113, endPoint y: 104, distance: 25.3
click at [113, 104] on p "Atualizado: [DATE] 12:16:14" at bounding box center [128, 105] width 54 height 7
copy p "[DATE]"
click at [36, 182] on button "Endereços" at bounding box center [66, 185] width 80 height 16
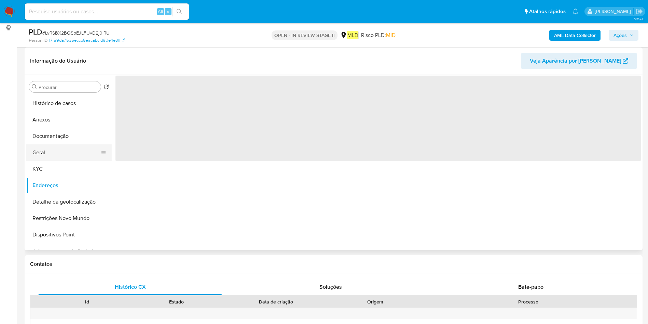
click at [55, 149] on button "Geral" at bounding box center [66, 152] width 80 height 16
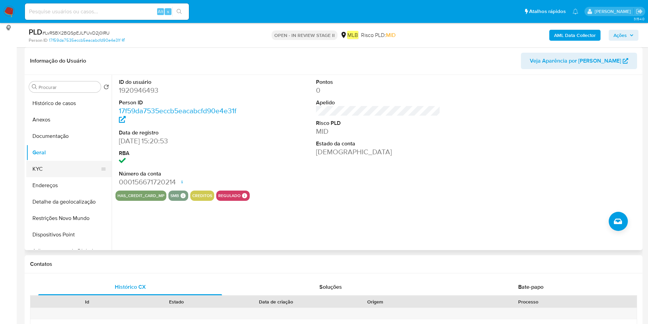
click at [46, 171] on button "KYC" at bounding box center [66, 169] width 80 height 16
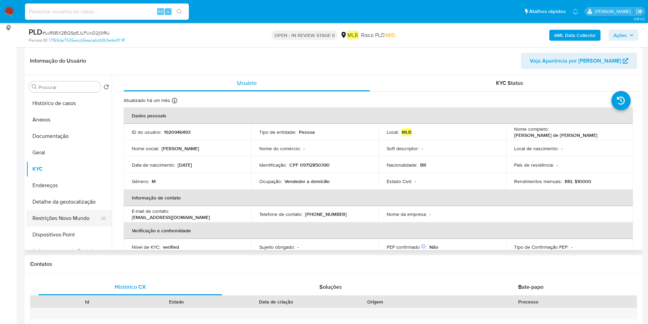
click at [55, 219] on button "Restrições Novo Mundo" at bounding box center [66, 218] width 80 height 16
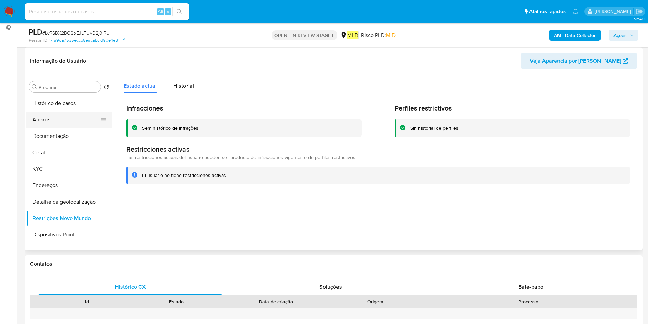
click at [70, 123] on button "Anexos" at bounding box center [66, 119] width 80 height 16
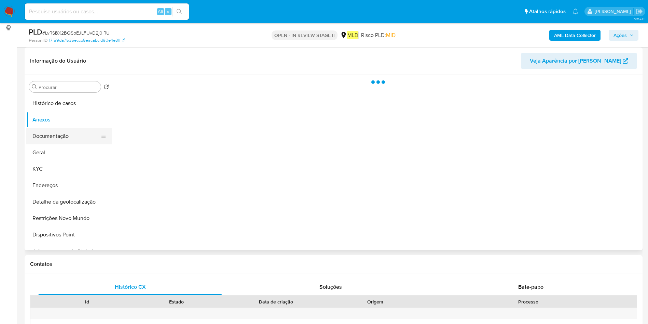
click at [66, 139] on button "Documentação" at bounding box center [66, 136] width 80 height 16
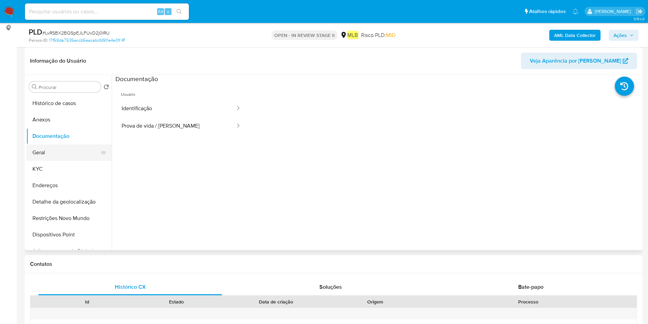
click at [72, 153] on button "Geral" at bounding box center [66, 152] width 80 height 16
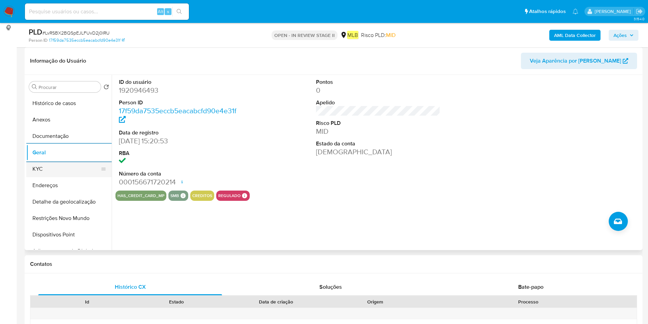
click at [62, 167] on button "KYC" at bounding box center [66, 169] width 80 height 16
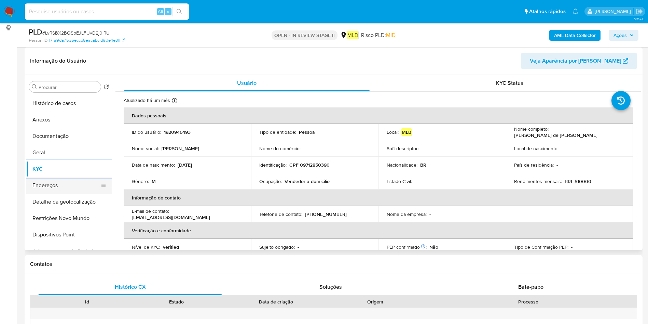
click at [74, 188] on button "Endereços" at bounding box center [66, 185] width 80 height 16
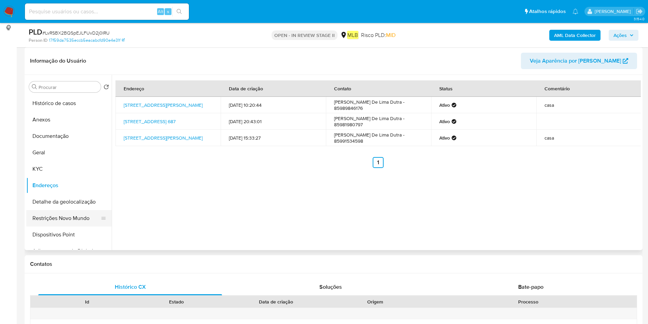
click at [62, 210] on button "Restrições Novo Mundo" at bounding box center [66, 218] width 80 height 16
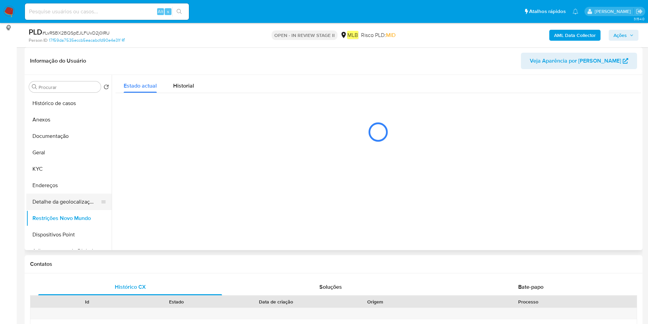
click at [64, 197] on button "Detalhe da geolocalização" at bounding box center [66, 201] width 80 height 16
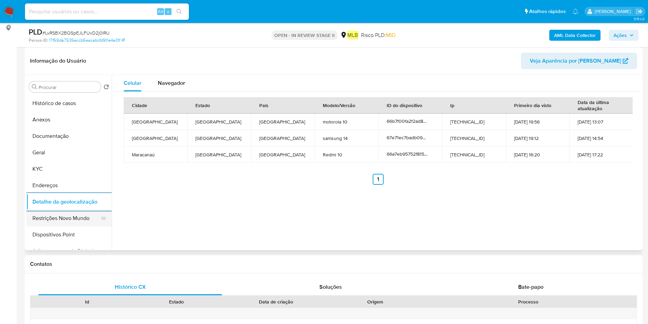
click at [40, 217] on button "Restrições Novo Mundo" at bounding box center [66, 218] width 80 height 16
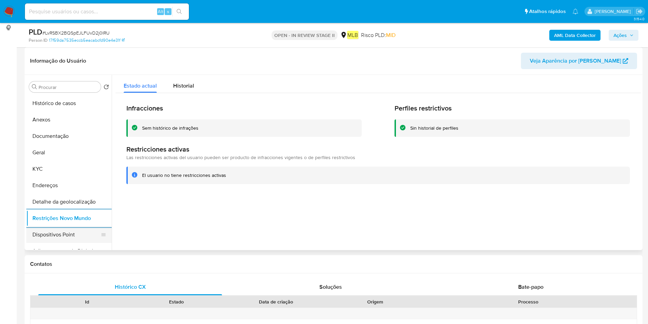
click at [51, 230] on button "Dispositivos Point" at bounding box center [66, 234] width 80 height 16
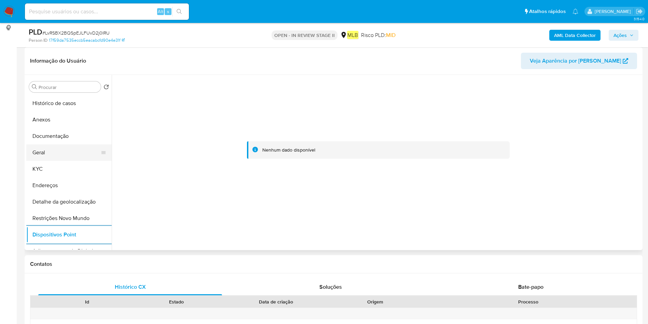
scroll to position [0, 0]
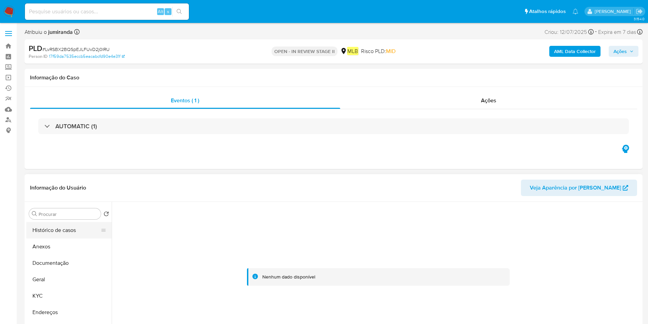
click at [79, 230] on button "Histórico de casos" at bounding box center [66, 230] width 80 height 16
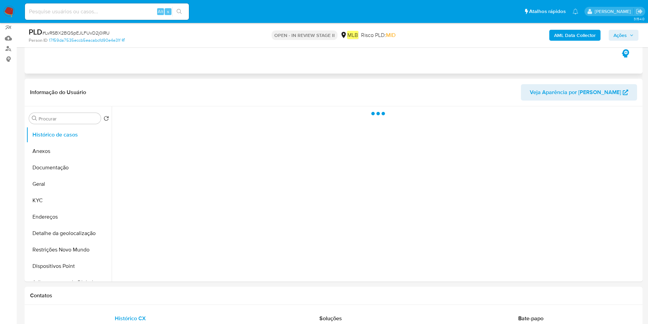
scroll to position [103, 0]
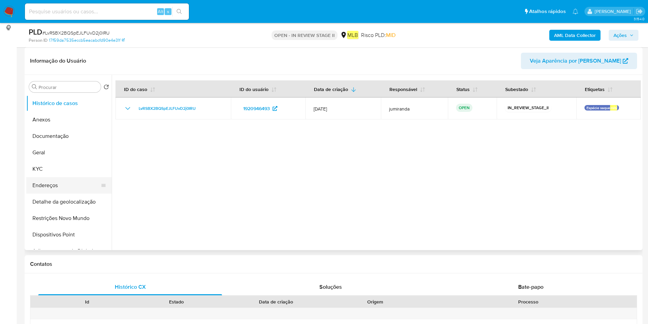
click at [54, 189] on button "Endereços" at bounding box center [66, 185] width 80 height 16
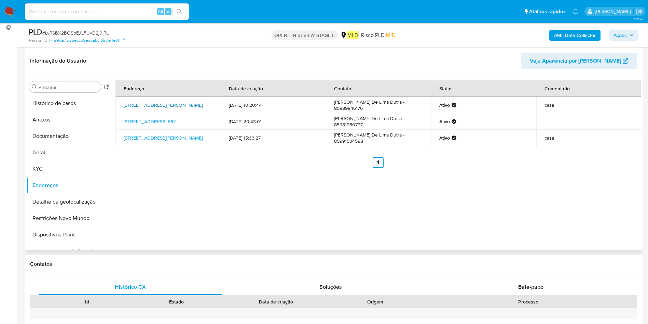
drag, startPoint x: 121, startPoint y: 102, endPoint x: 197, endPoint y: 102, distance: 75.9
click at [197, 102] on td "[STREET_ADDRESS][PERSON_NAME]" at bounding box center [168, 105] width 105 height 16
copy link "[STREET_ADDRESS][PERSON_NAME]"
